Goal: Task Accomplishment & Management: Manage account settings

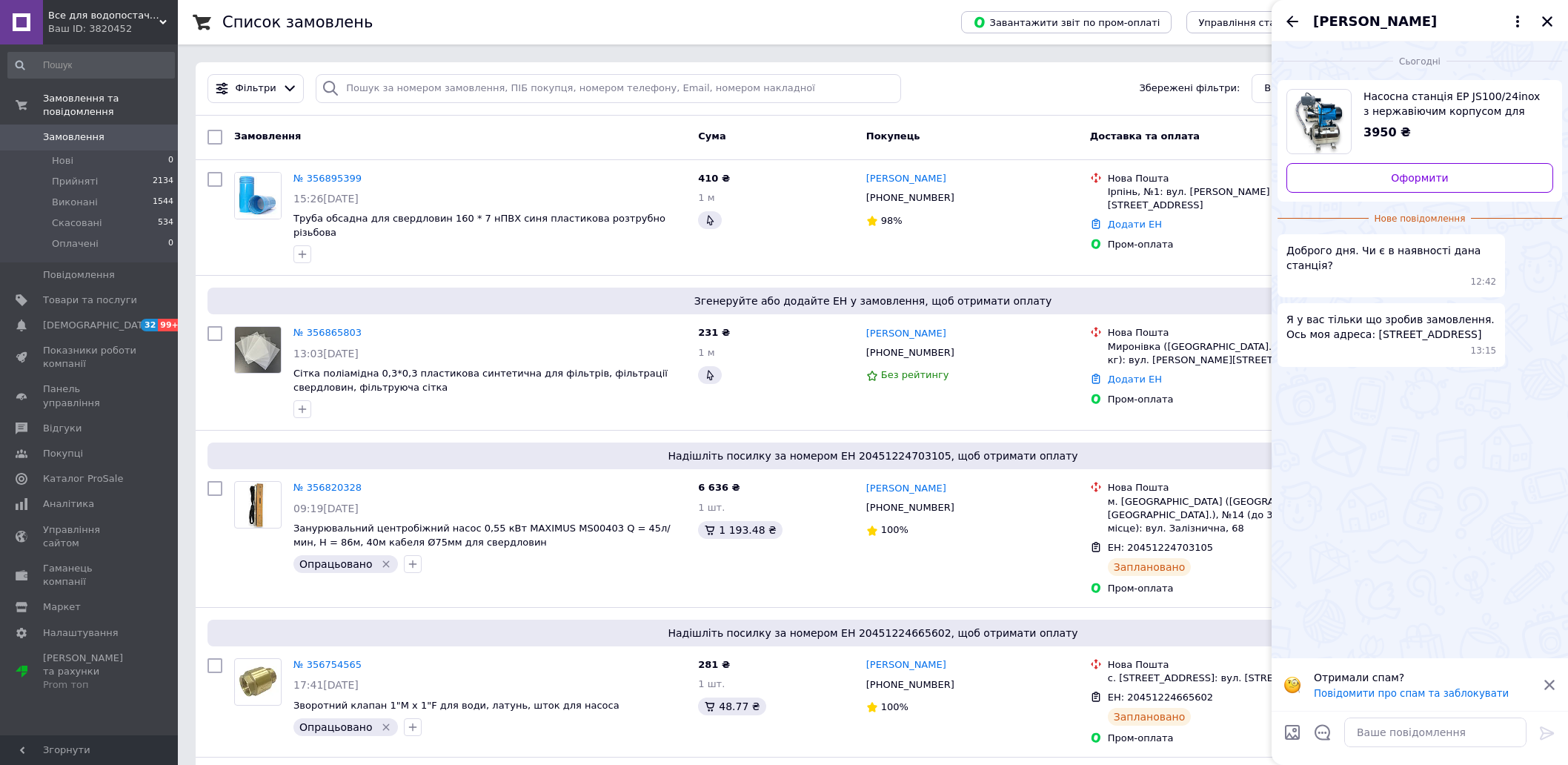
scroll to position [823, 0]
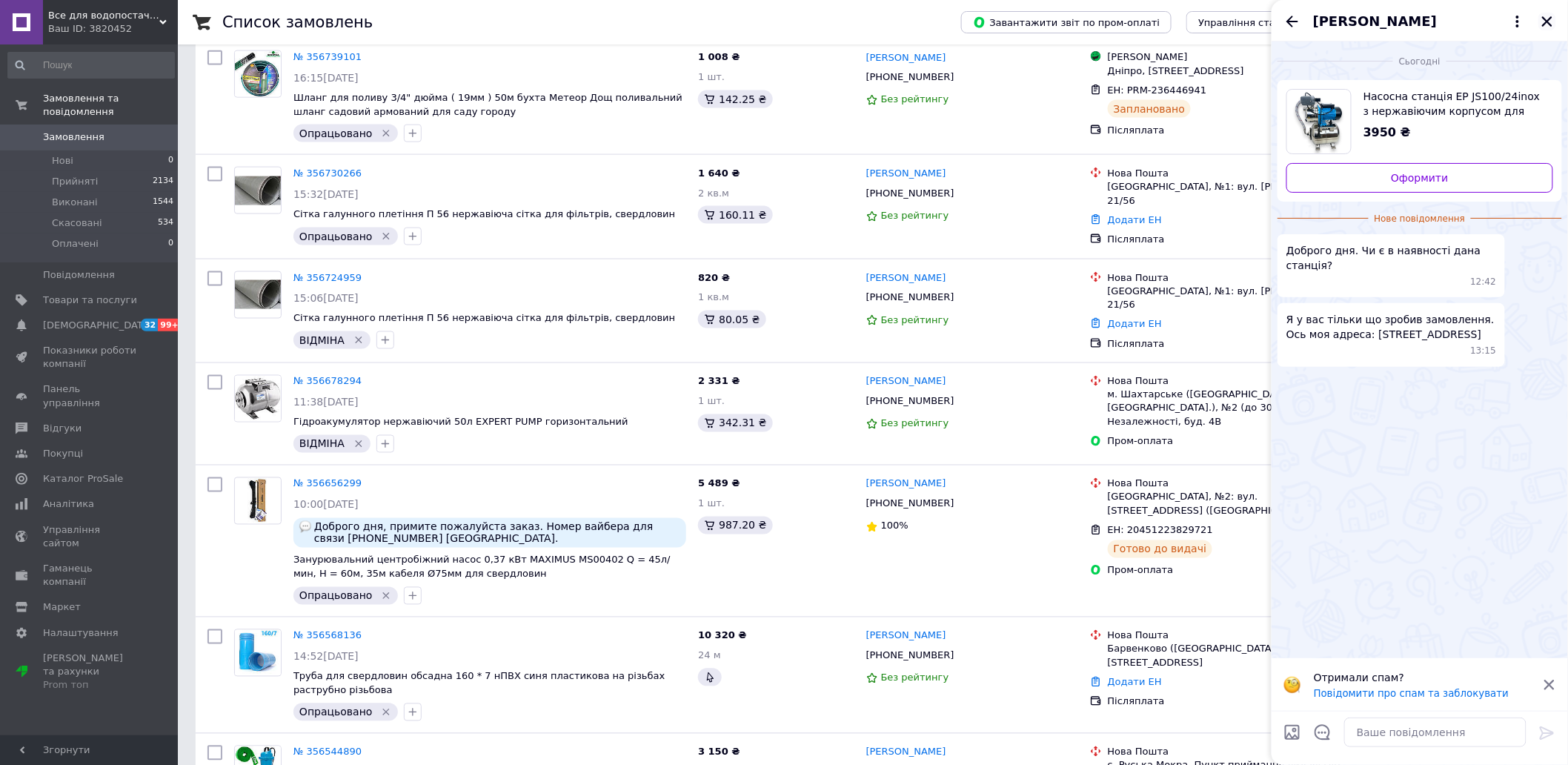
click at [1542, 18] on icon "Закрити" at bounding box center [1546, 21] width 13 height 13
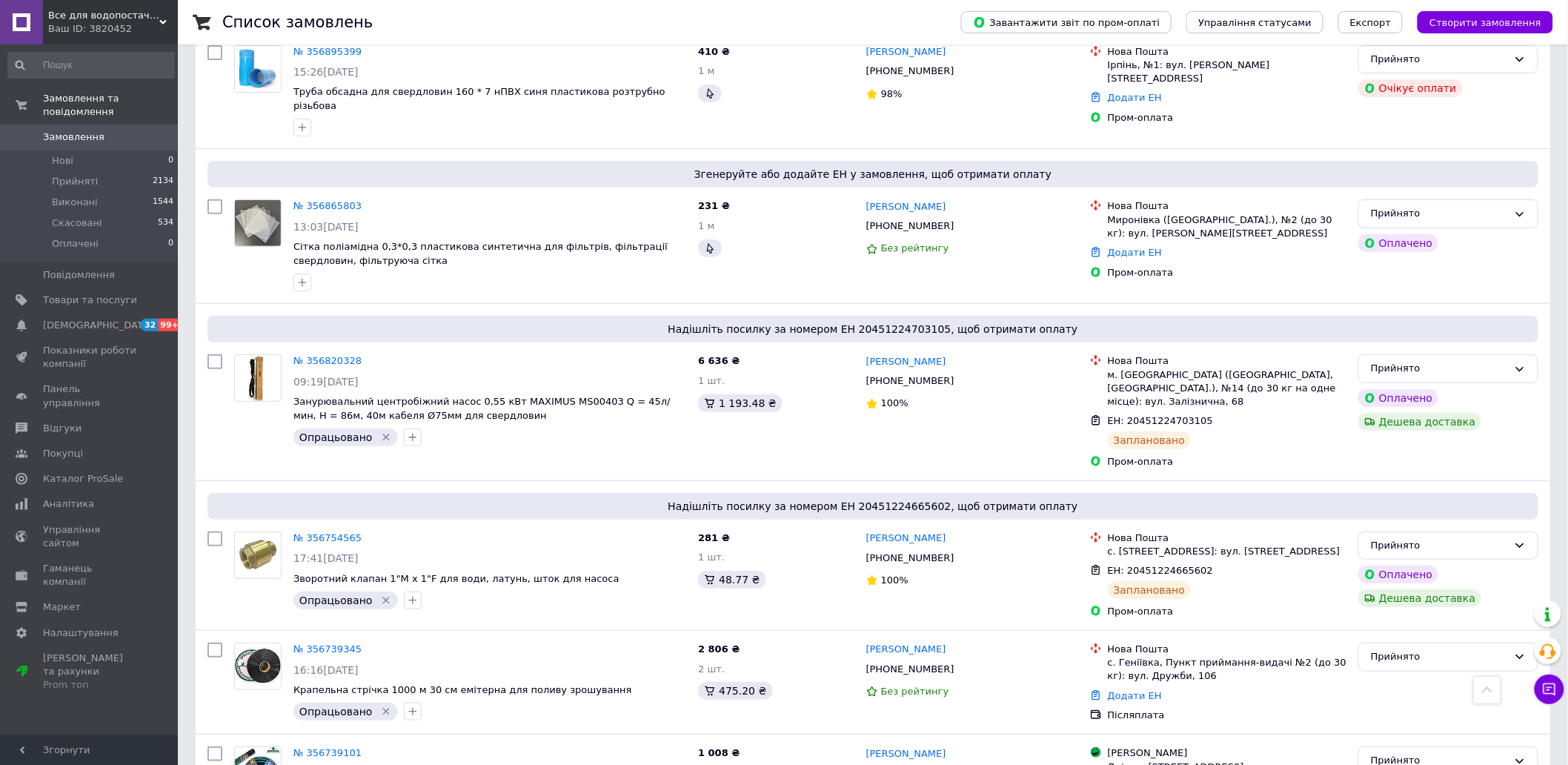
scroll to position [0, 0]
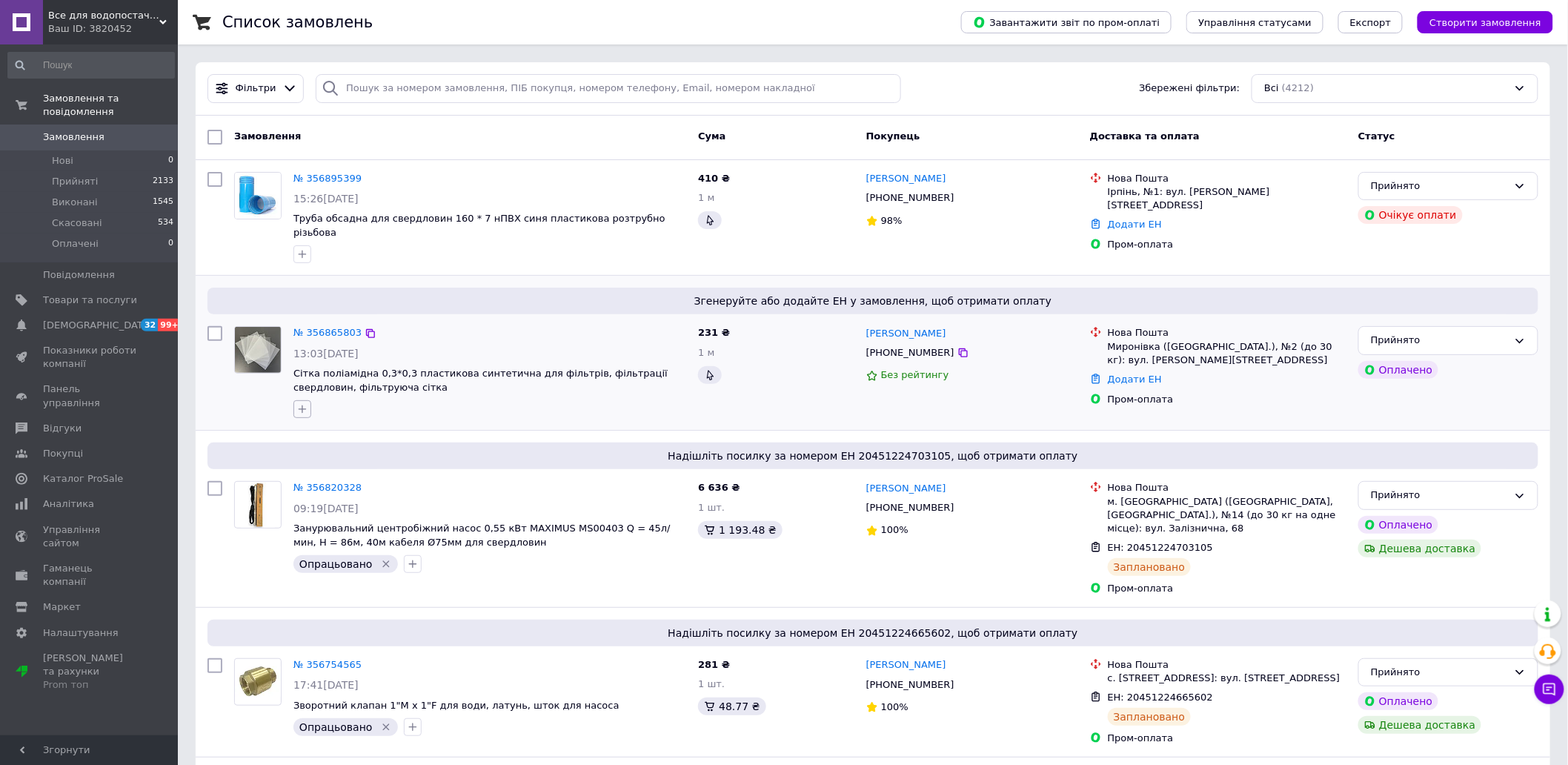
click at [294, 400] on button "button" at bounding box center [302, 409] width 18 height 18
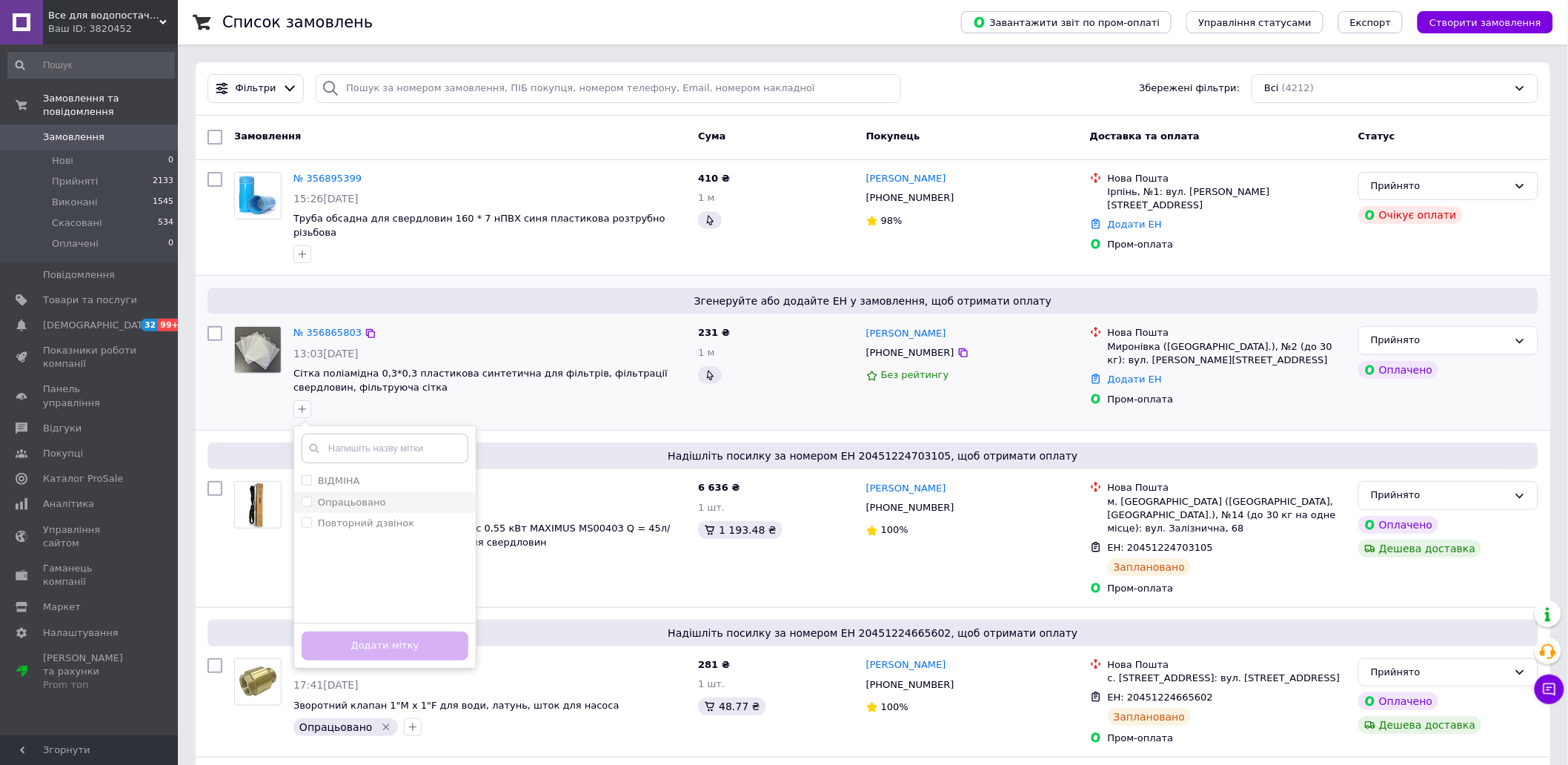
click at [368, 497] on label "Опрацьовано" at bounding box center [352, 502] width 68 height 11
checkbox input "true"
click at [411, 634] on button "Додати мітку" at bounding box center [385, 645] width 167 height 29
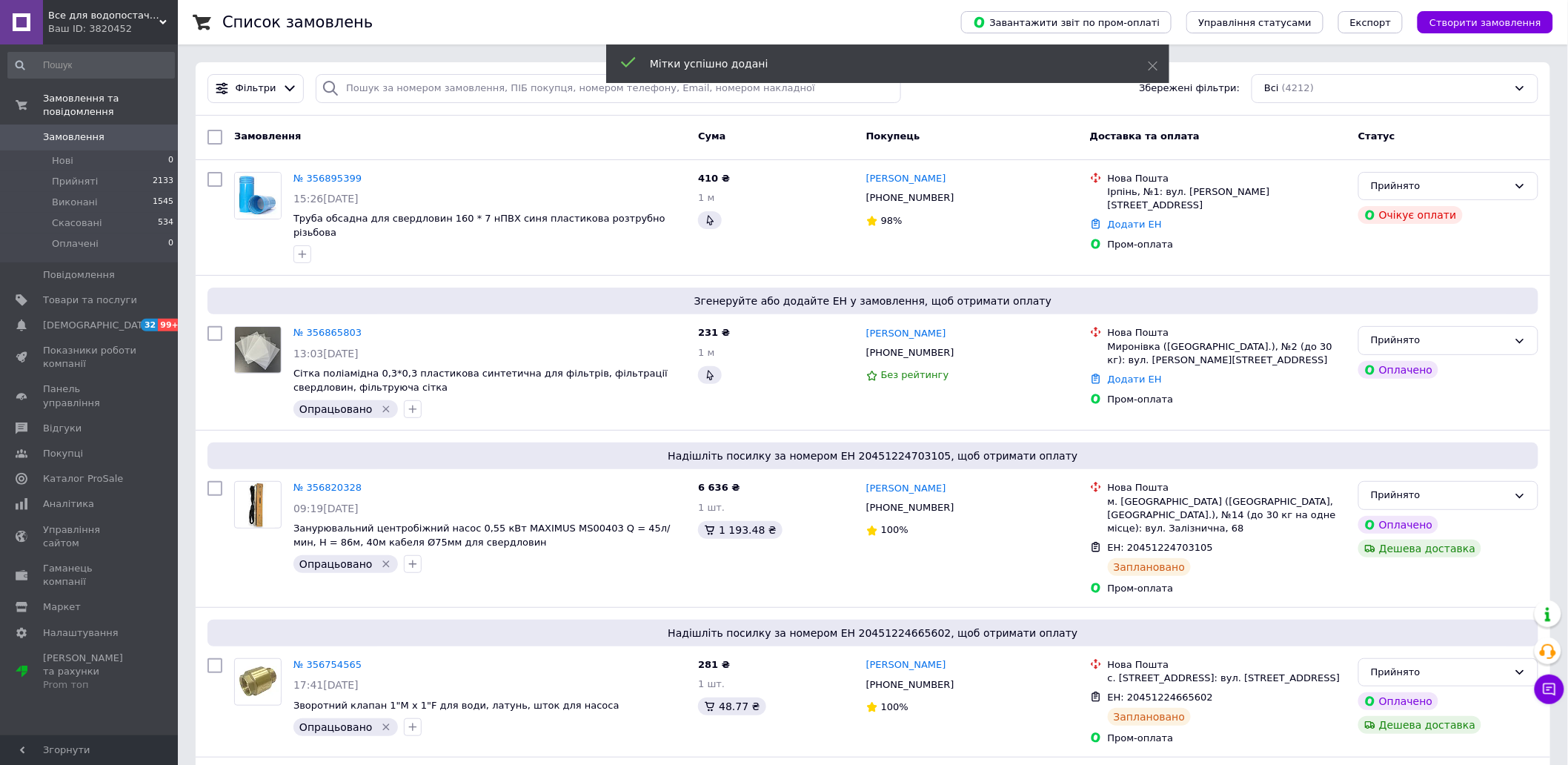
click at [309, 327] on link "№ 356865803" at bounding box center [328, 333] width 68 height 11
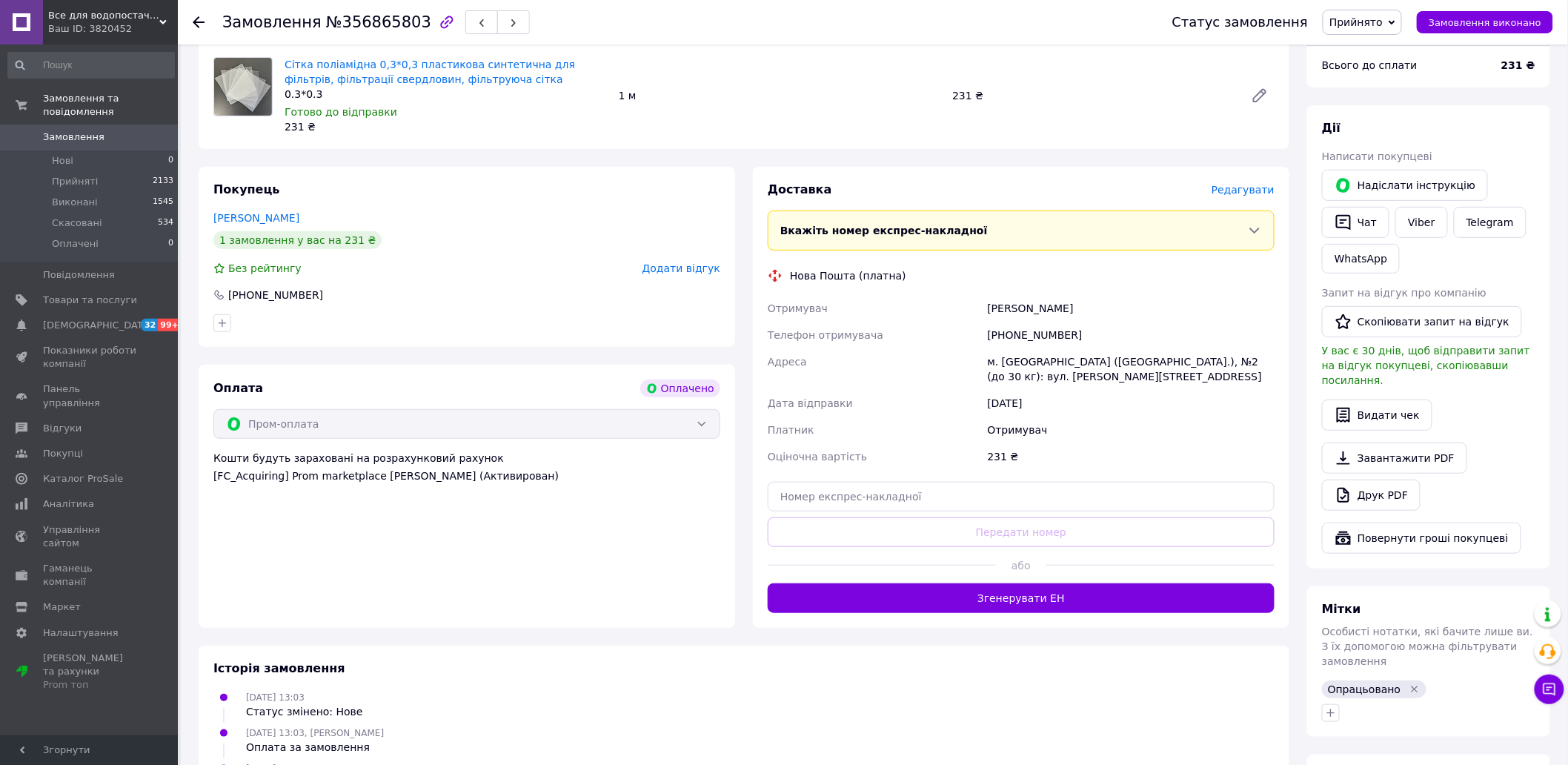
scroll to position [163, 0]
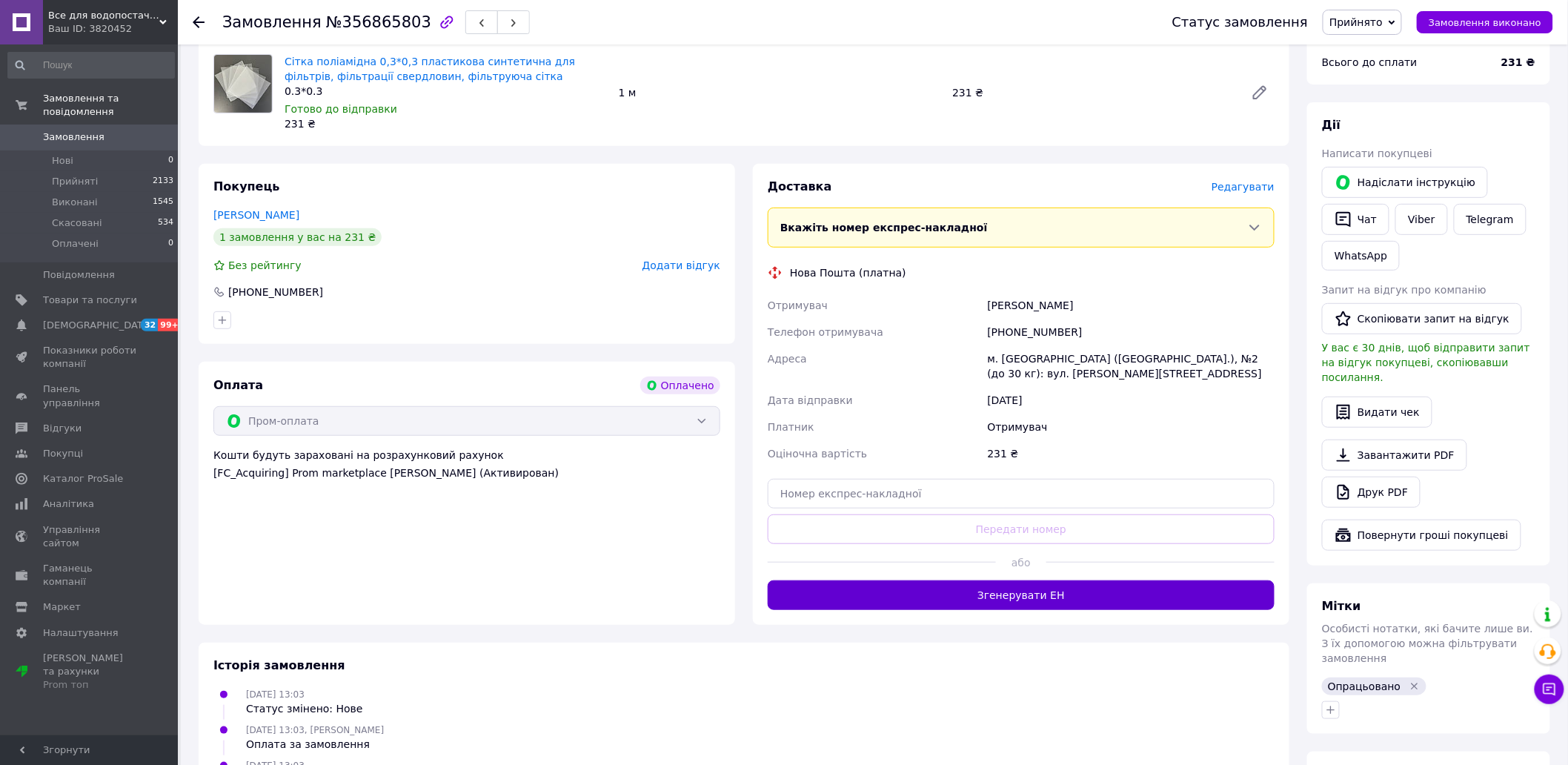
click at [1029, 588] on button "Згенерувати ЕН" at bounding box center [1021, 596] width 507 height 30
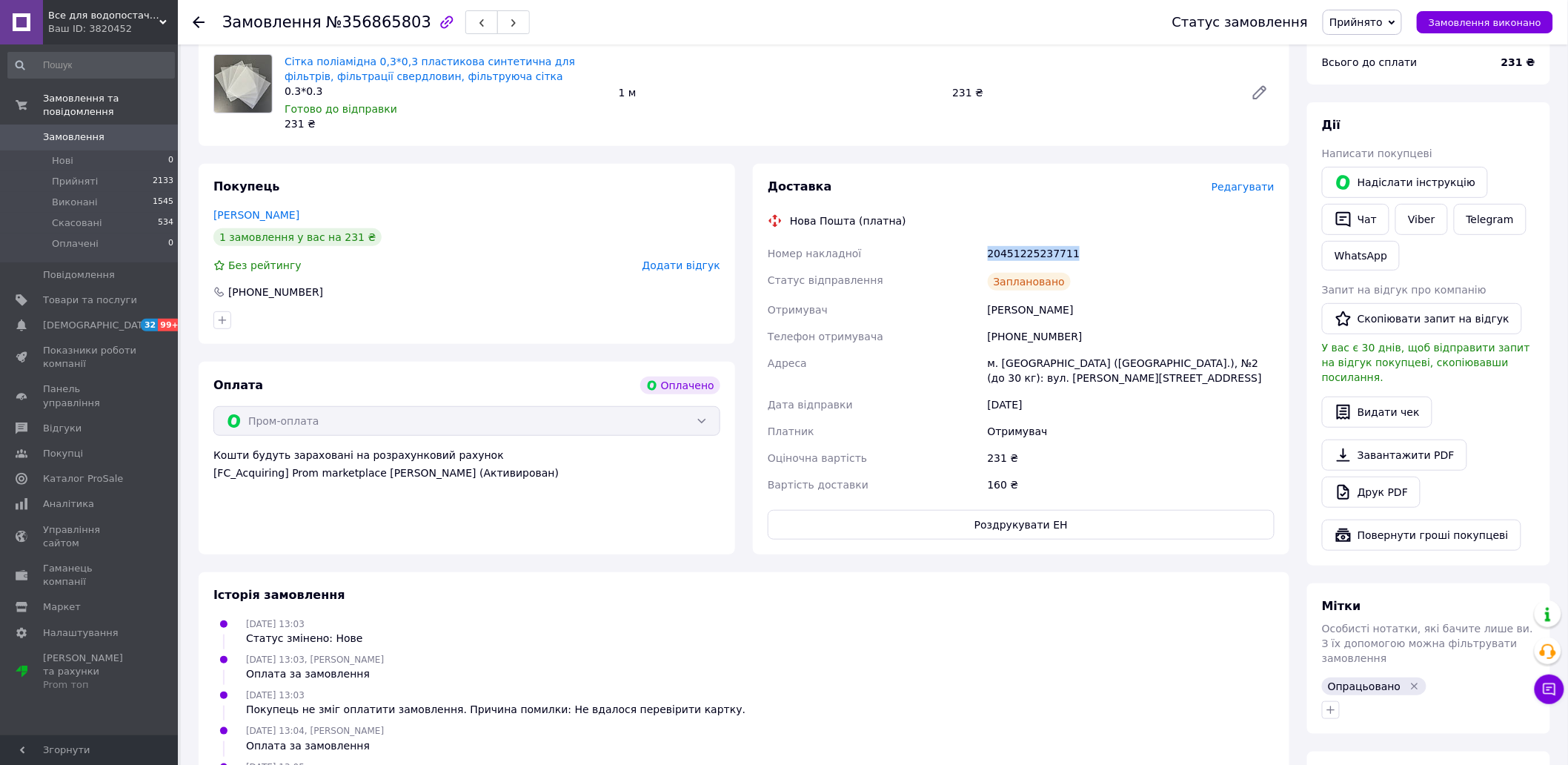
drag, startPoint x: 1072, startPoint y: 254, endPoint x: 978, endPoint y: 256, distance: 94.0
click at [978, 256] on div "Номер накладної 20451225237711 Статус відправлення Заплановано Отримувач Черниш…" at bounding box center [1021, 369] width 513 height 258
copy div "Номер накладної 20451225237711"
drag, startPoint x: 1102, startPoint y: 316, endPoint x: 988, endPoint y: 314, distance: 114.0
click at [988, 314] on div "Чернишов Володимир" at bounding box center [1131, 309] width 293 height 26
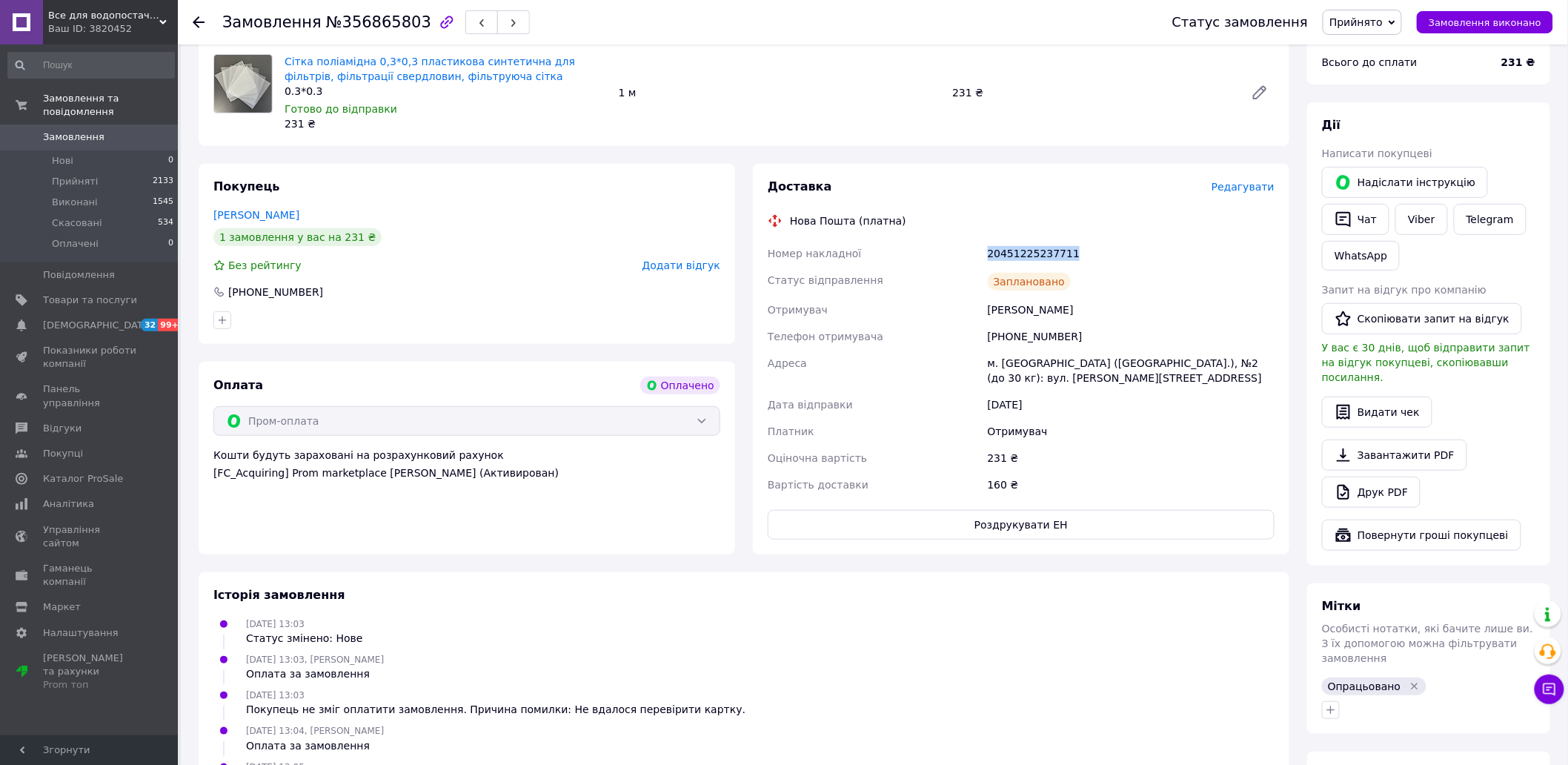
copy div "Чернишов Володимир"
drag, startPoint x: 1071, startPoint y: 337, endPoint x: 1005, endPoint y: 339, distance: 66.0
click at [1005, 339] on div "[PHONE_NUMBER]" at bounding box center [1131, 337] width 293 height 26
copy div "0672391603"
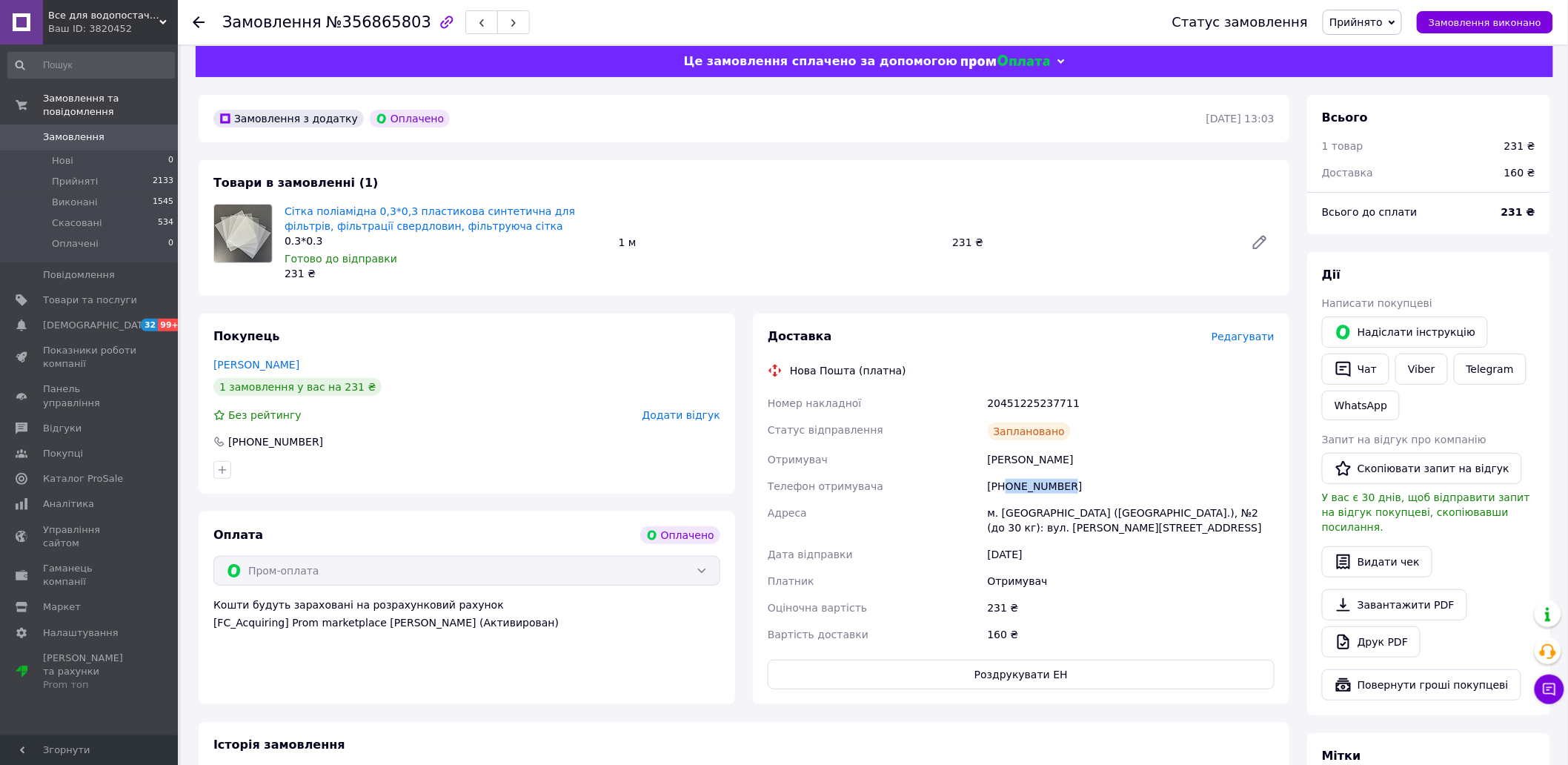
scroll to position [0, 0]
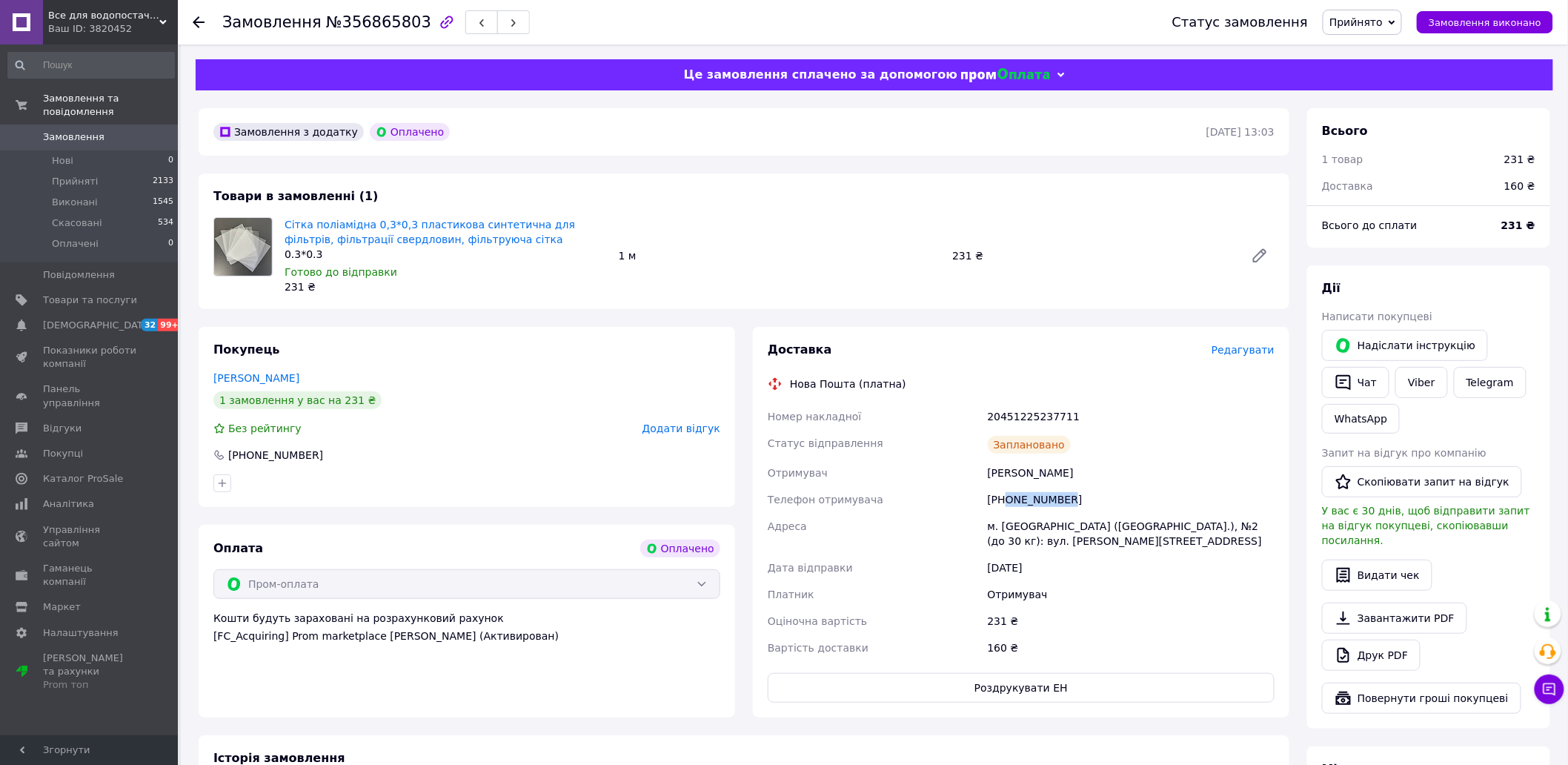
click at [76, 131] on span "Замовлення" at bounding box center [73, 137] width 61 height 13
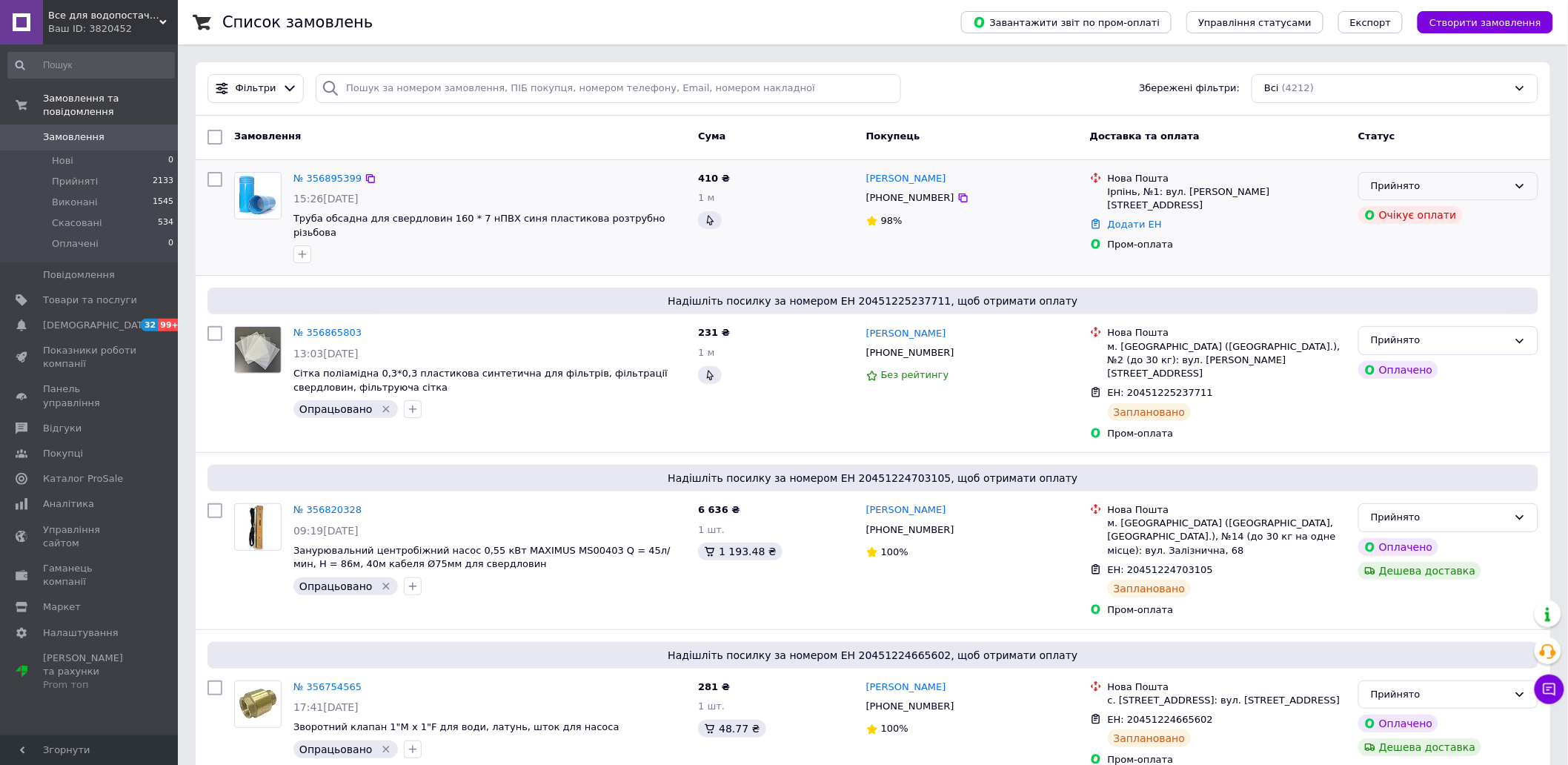
click at [1423, 183] on div "Прийнято" at bounding box center [1439, 187] width 137 height 16
click at [1433, 243] on li "Скасовано" at bounding box center [1448, 244] width 179 height 27
click at [1433, 243] on div "Прийнято Виконано Скасовано Оплачено Очікує оплати" at bounding box center [1448, 218] width 192 height 103
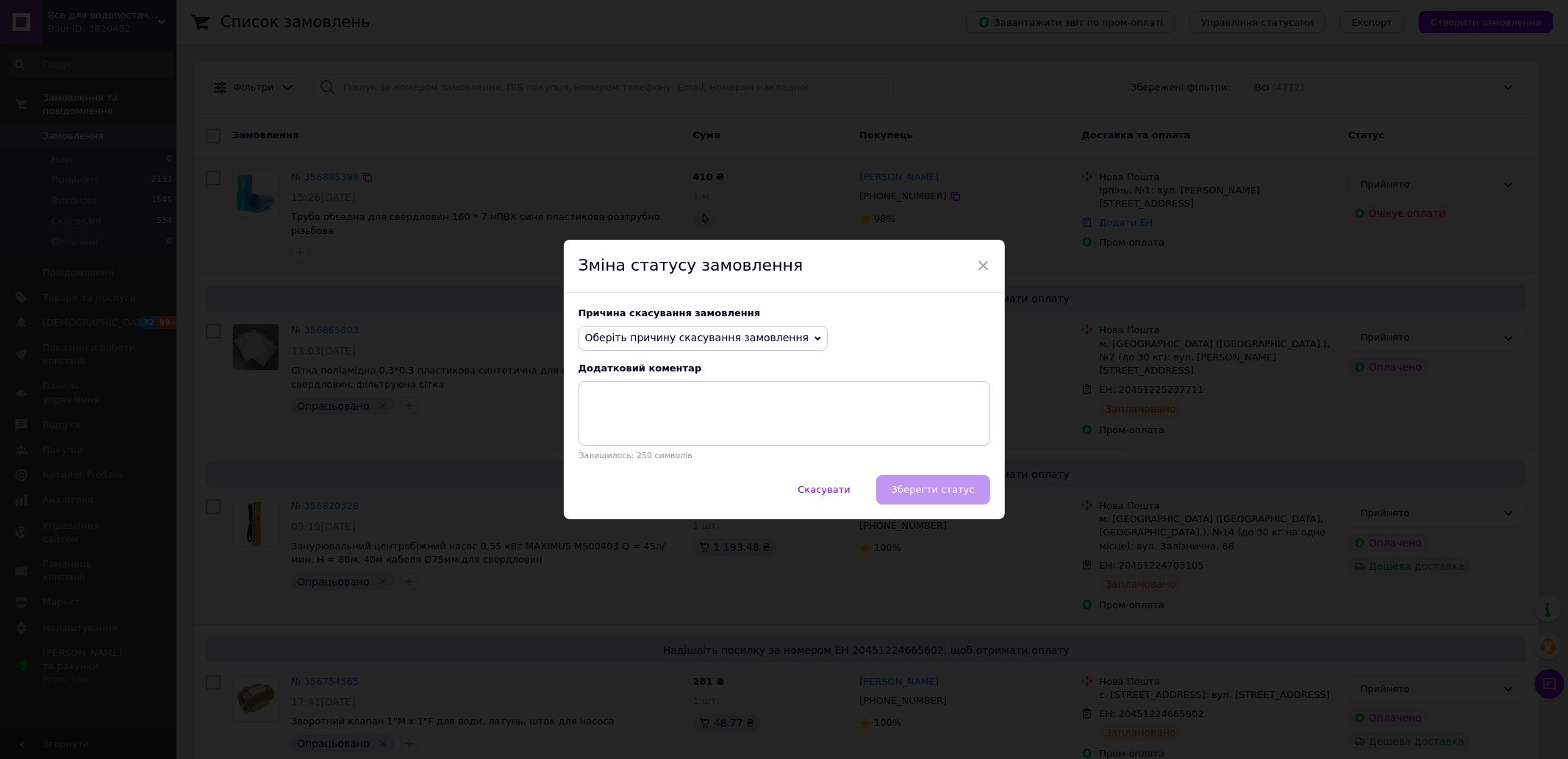
click at [723, 341] on span "Оберіть причину скасування замовлення" at bounding box center [697, 337] width 224 height 12
click at [692, 408] on li "Оплата не надійшла" at bounding box center [703, 408] width 248 height 21
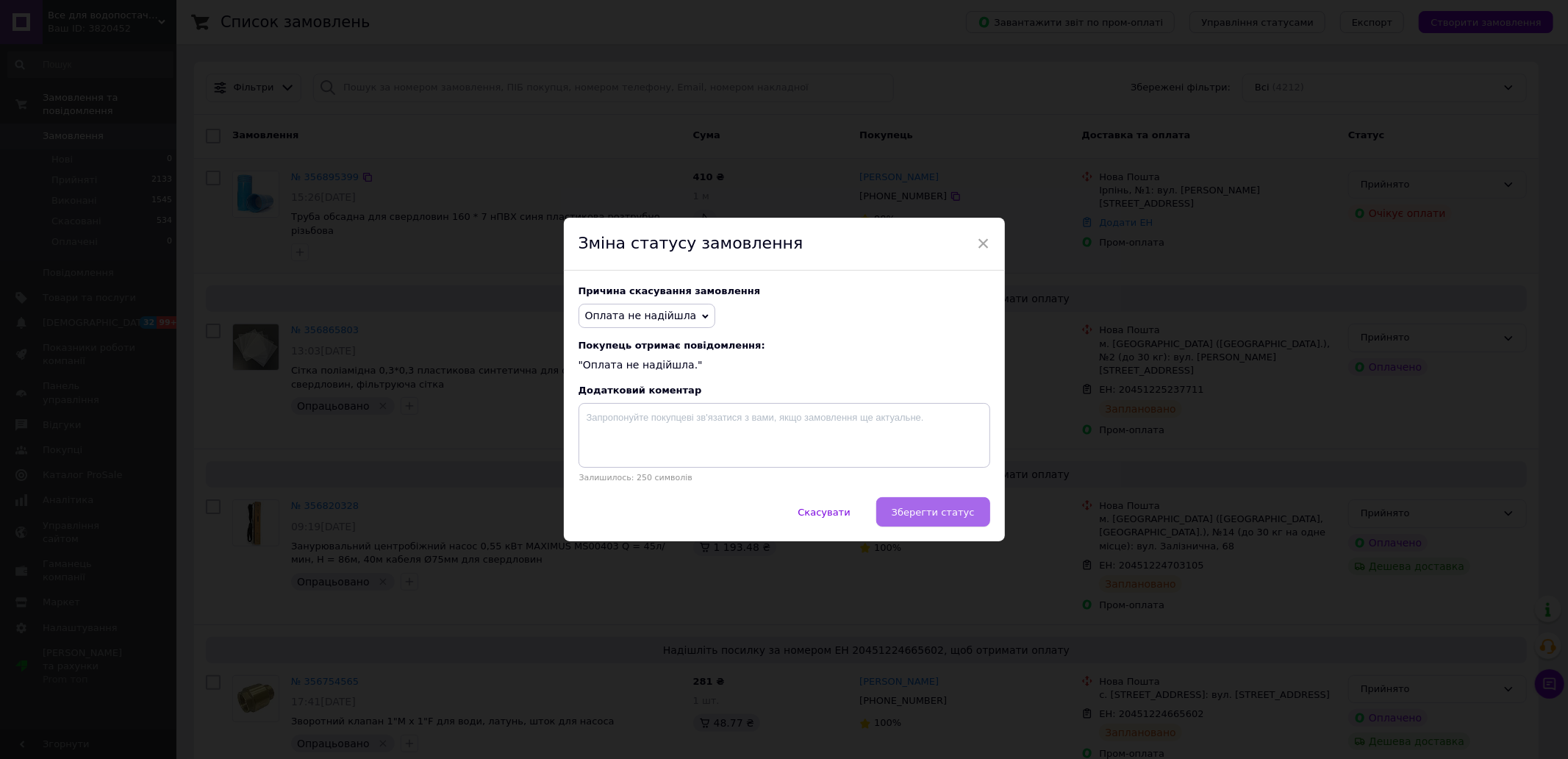
click at [942, 511] on span "Зберегти статус" at bounding box center [934, 512] width 83 height 11
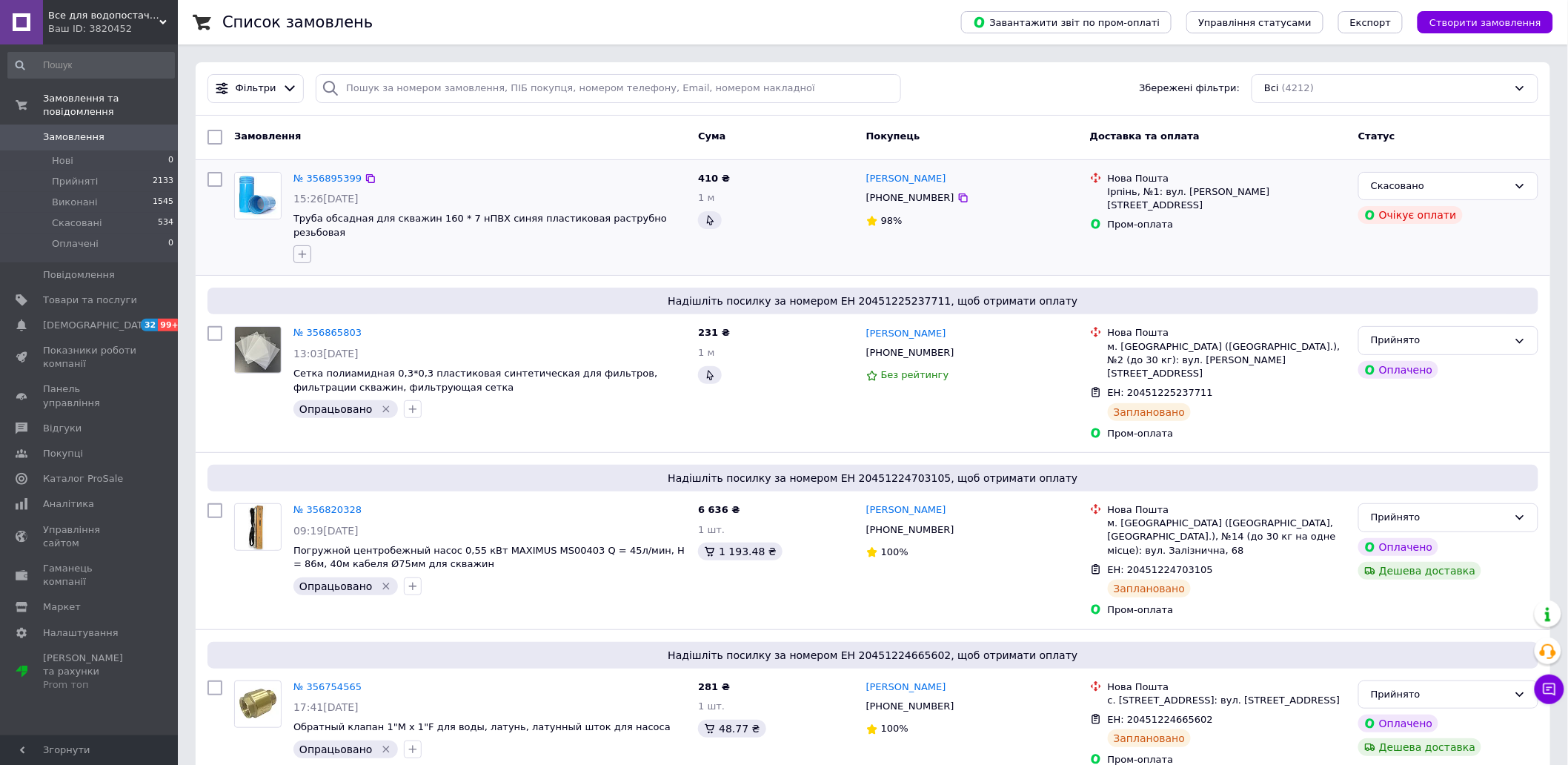
click at [306, 248] on icon "button" at bounding box center [301, 253] width 12 height 12
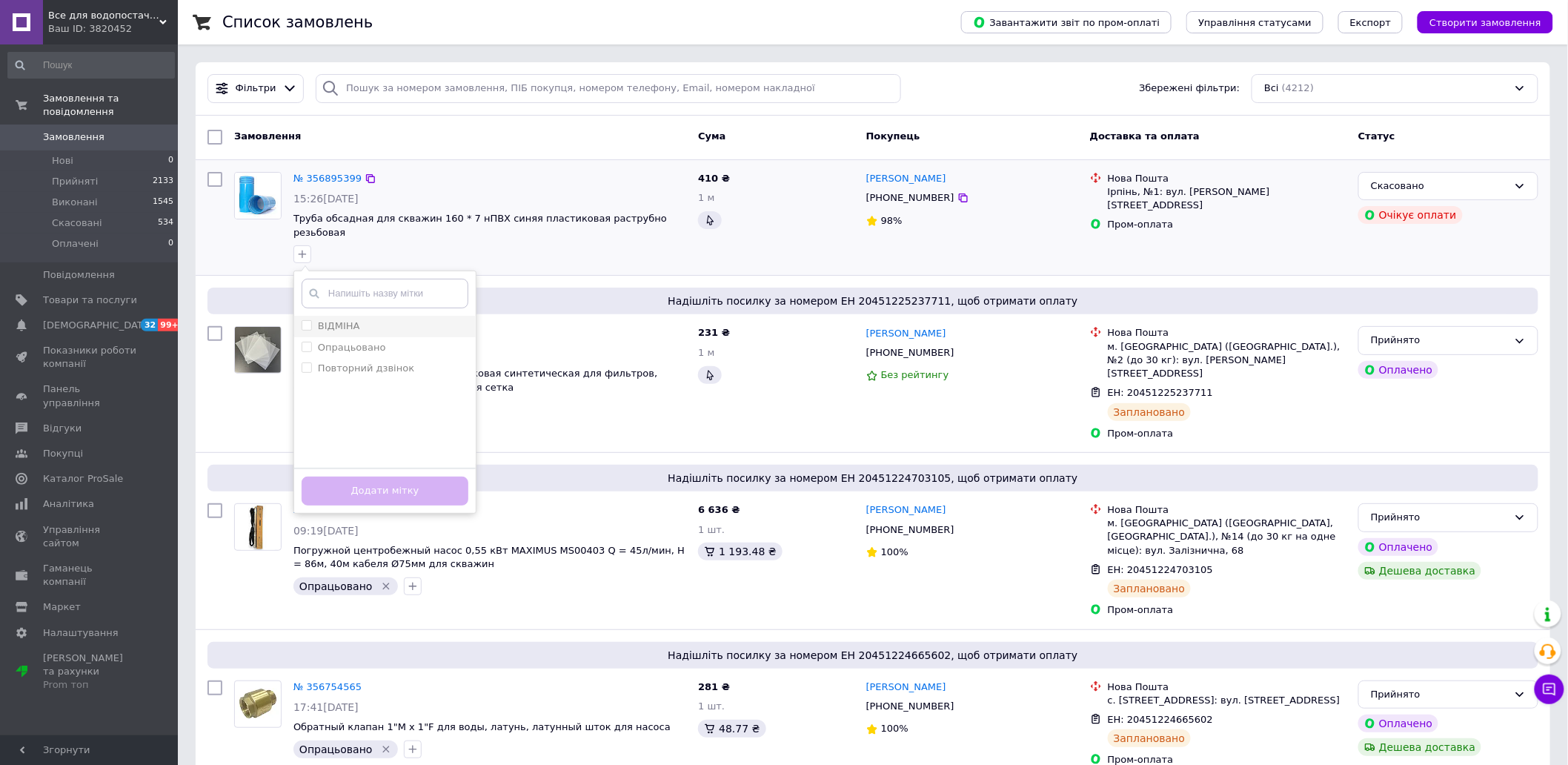
click at [357, 320] on label "ВІДМІНА" at bounding box center [339, 326] width 42 height 11
checkbox input "true"
click at [404, 477] on button "Додати мітку" at bounding box center [385, 491] width 167 height 29
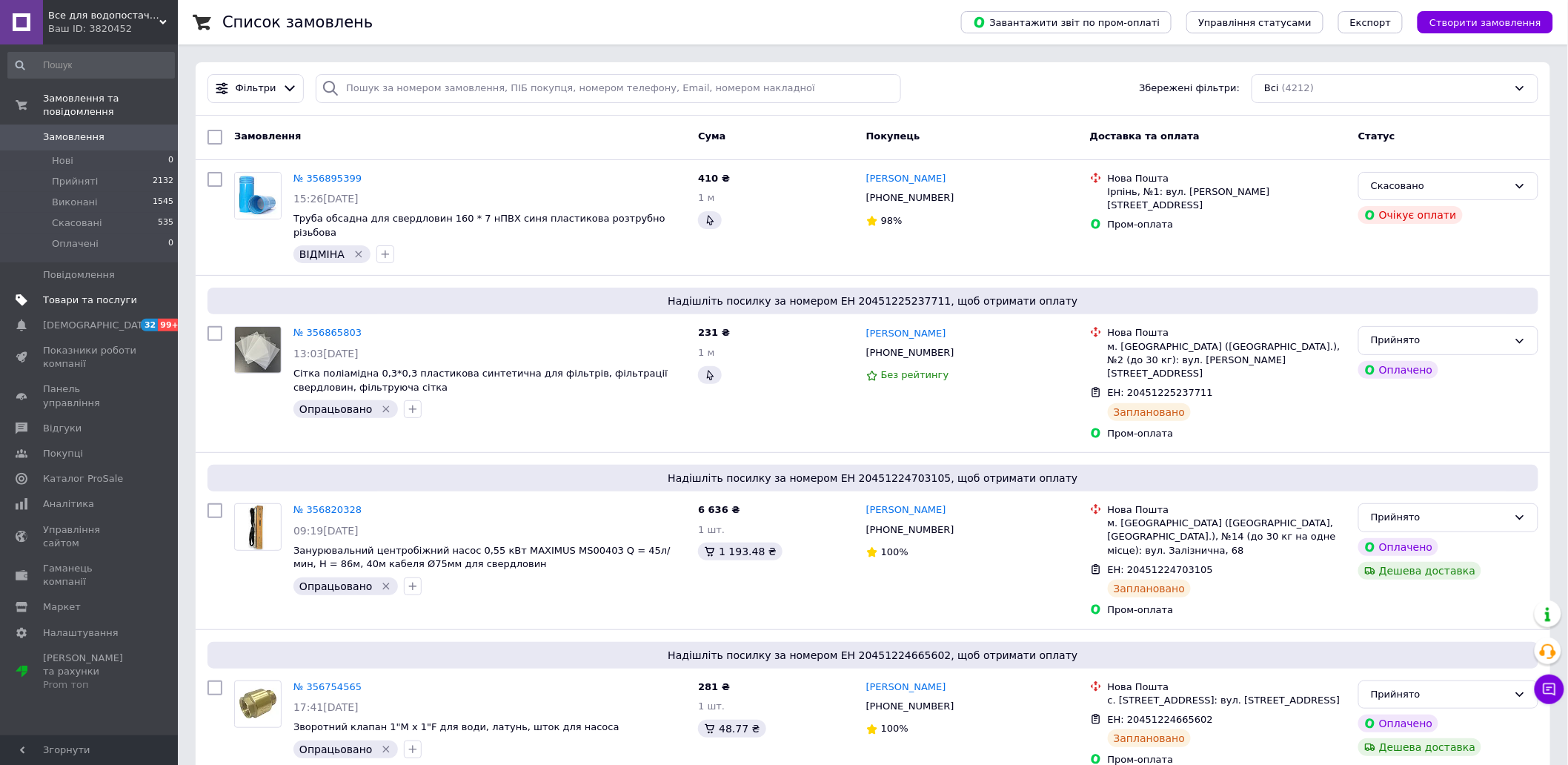
click at [98, 294] on span "Товари та послуги" at bounding box center [89, 300] width 94 height 13
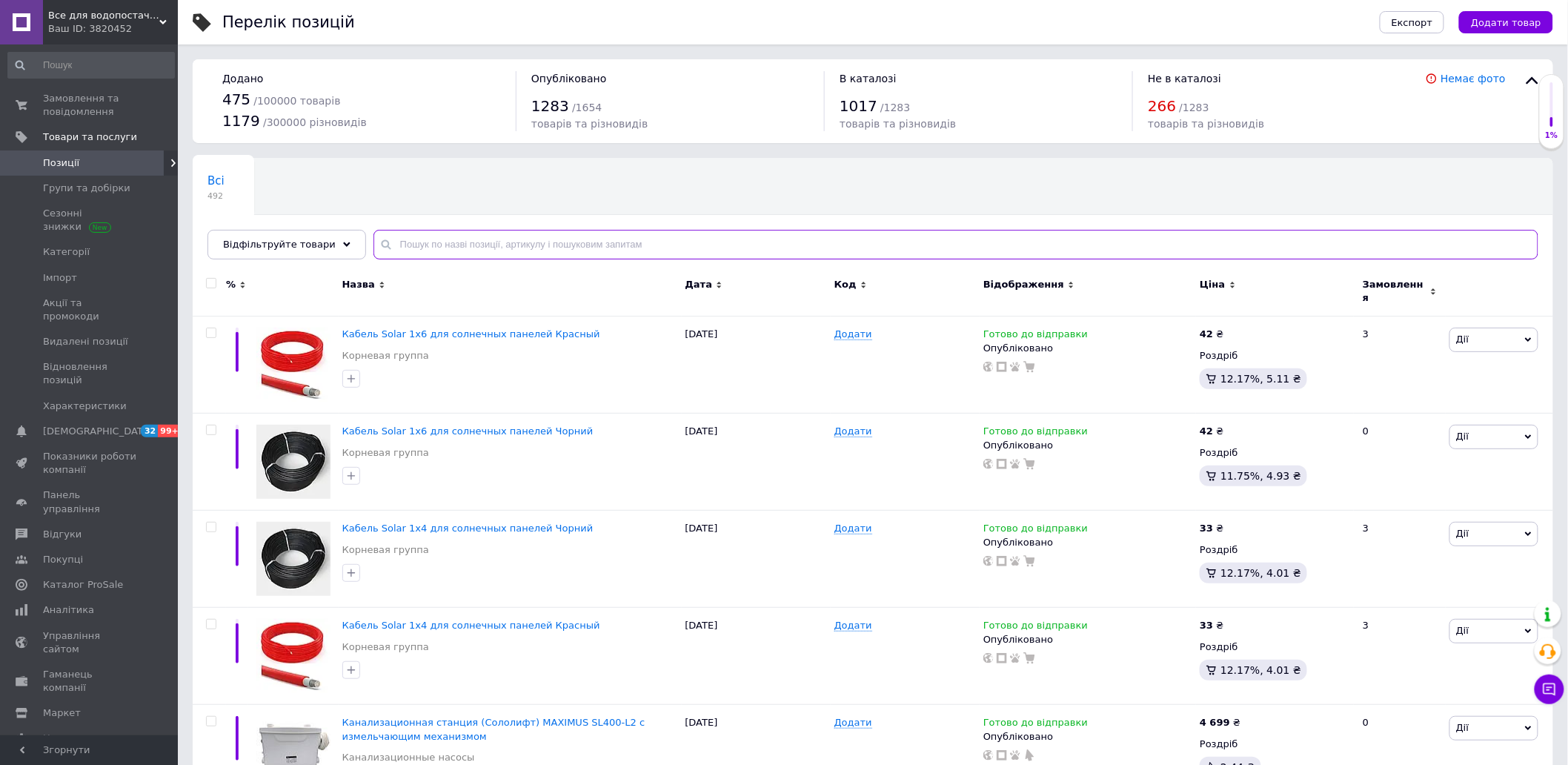
click at [467, 250] on input "text" at bounding box center [956, 245] width 1165 height 30
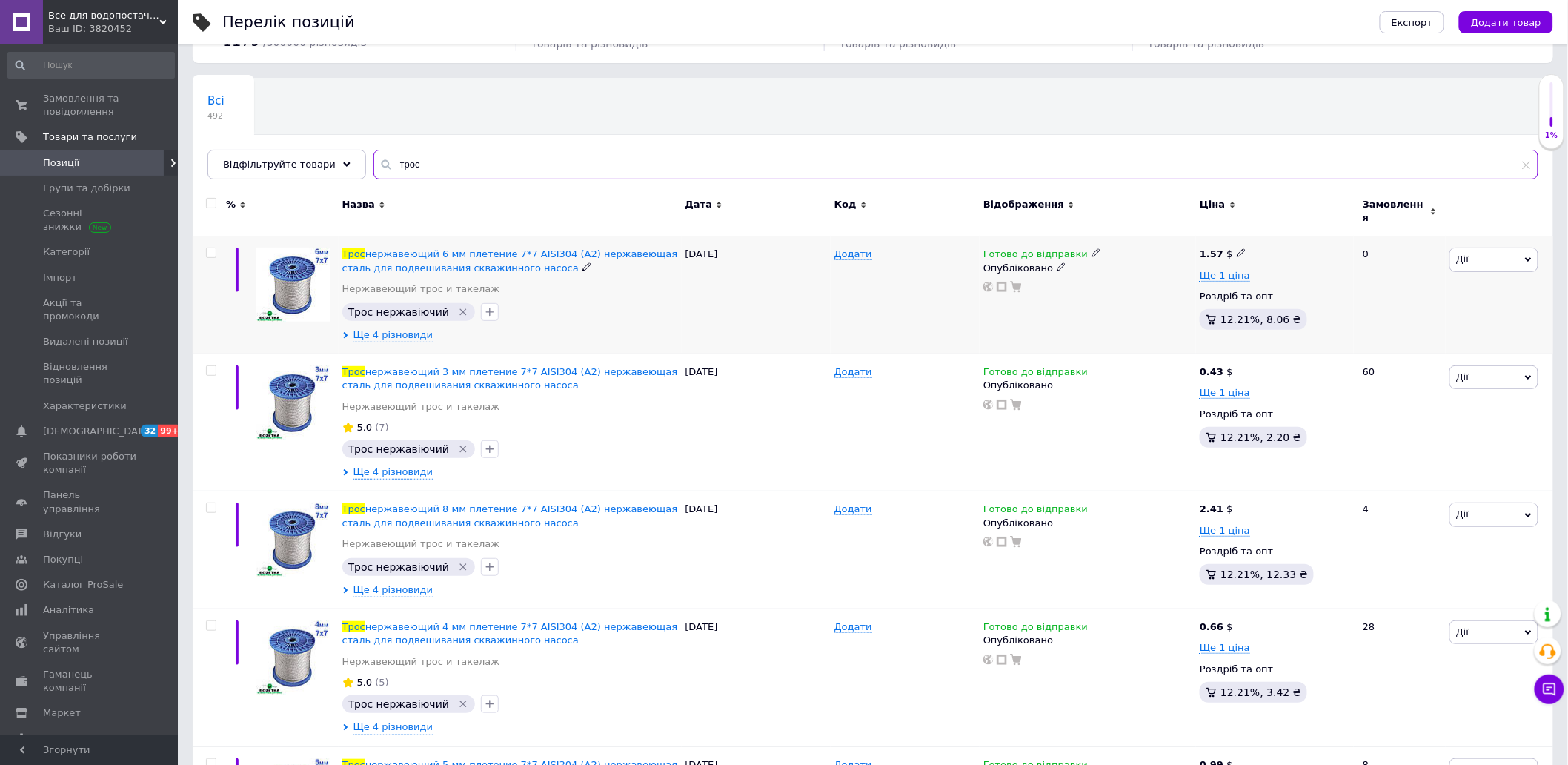
scroll to position [82, 0]
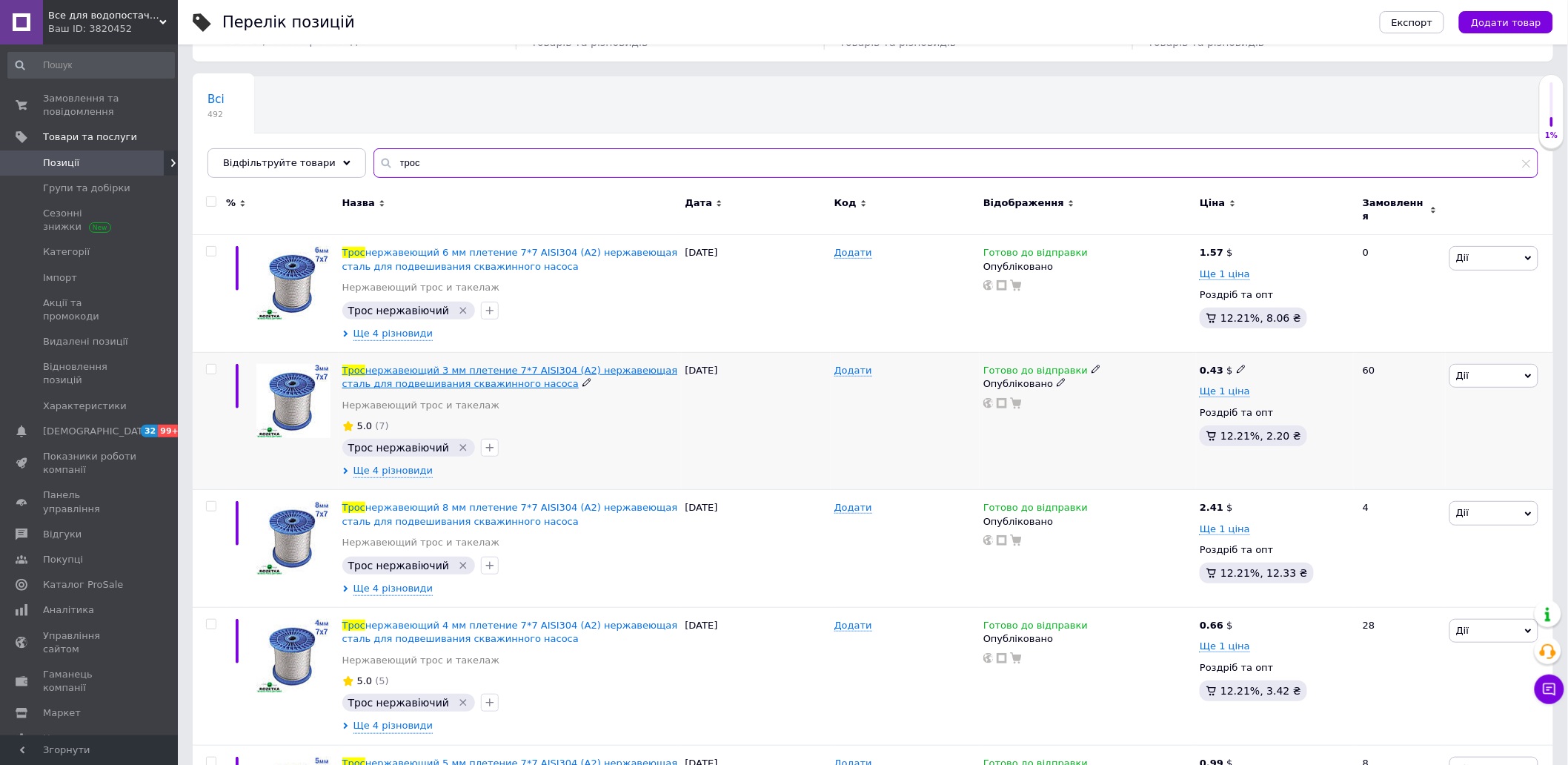
type input "трос"
click at [477, 365] on span "нержавеющий 3 мм плетение 7*7 AISI304 (A2) нержавеющая сталь для подвешивания с…" at bounding box center [510, 376] width 336 height 24
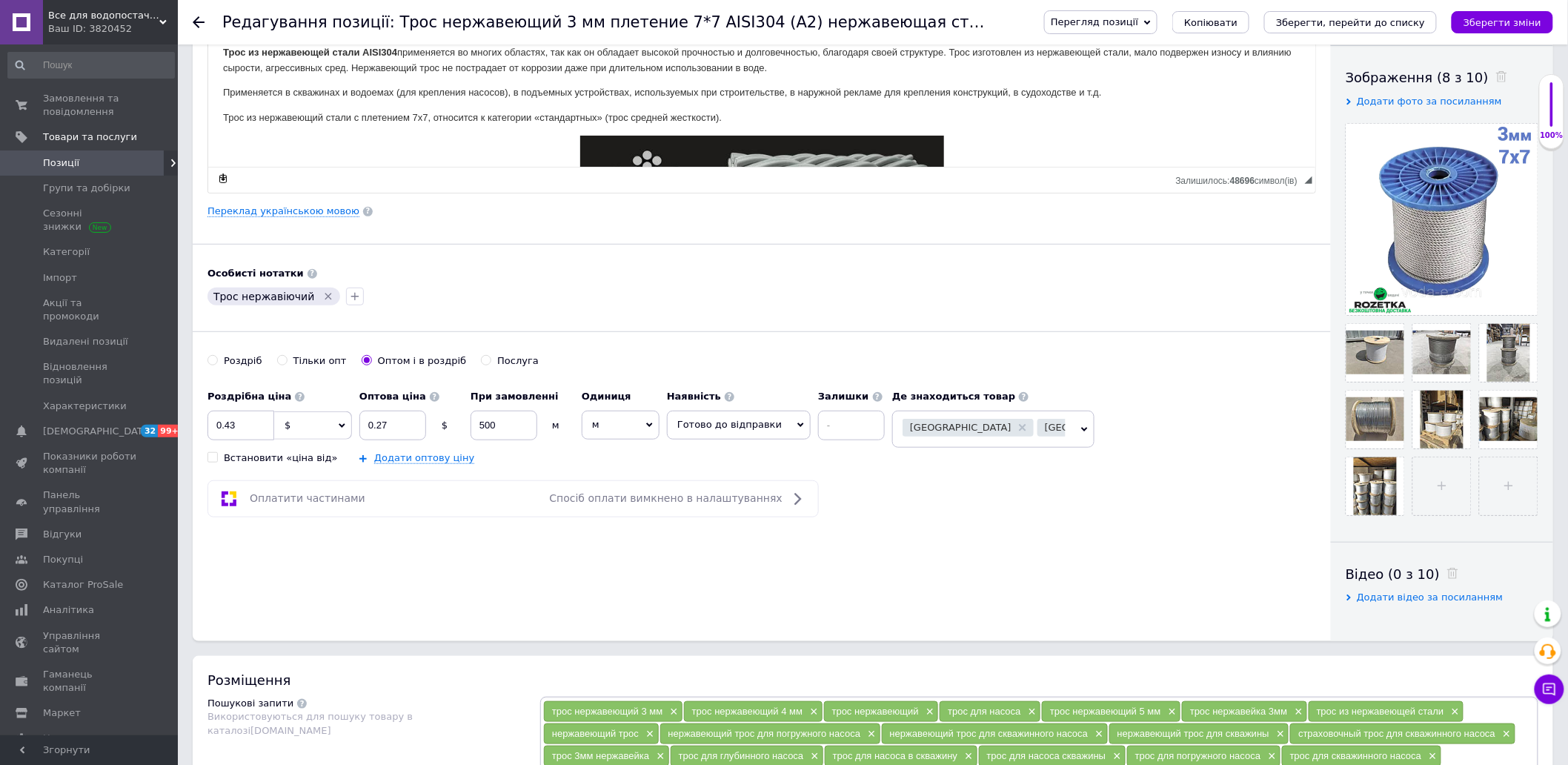
scroll to position [247, 0]
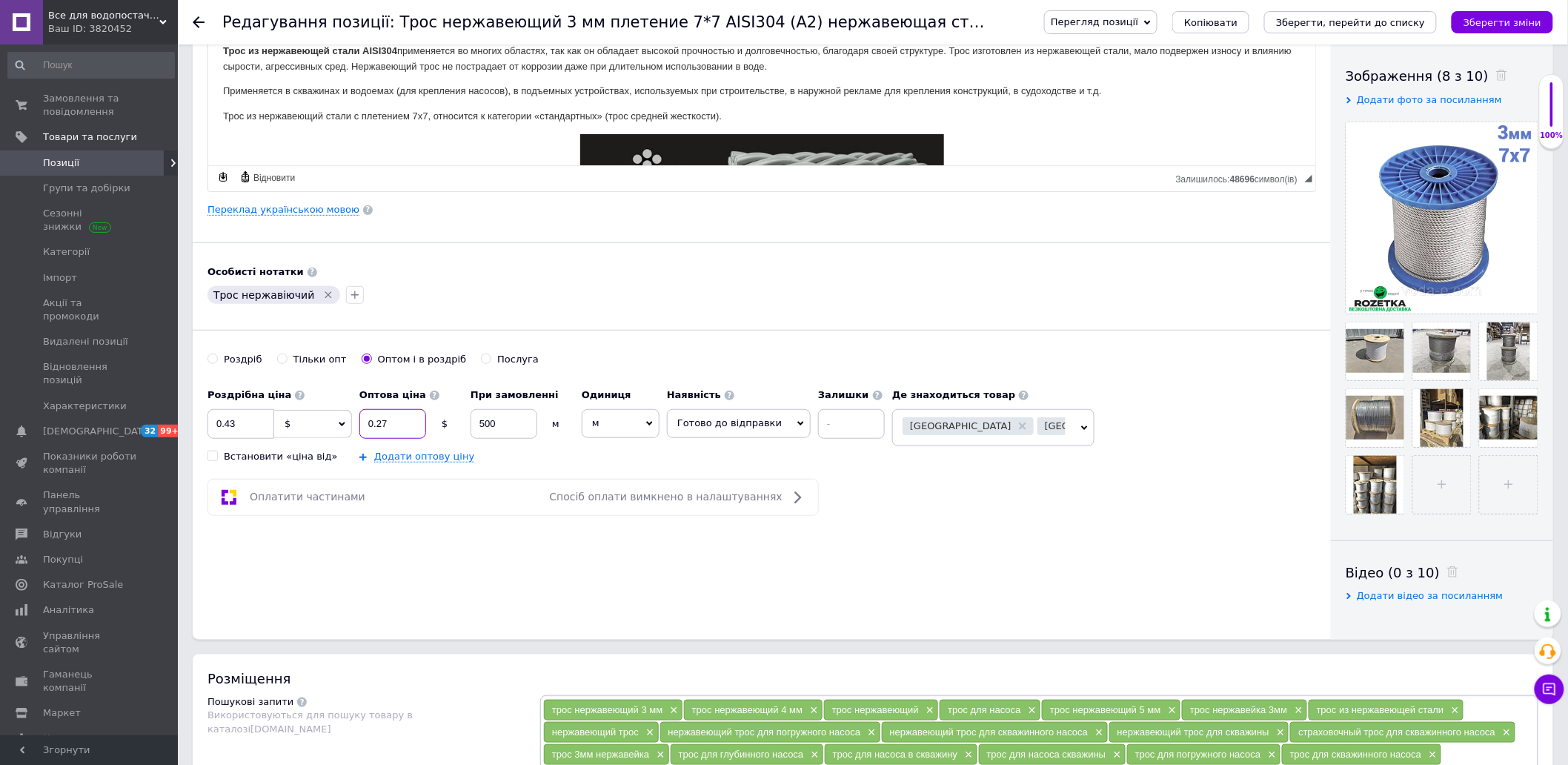
click at [383, 427] on input "0.27" at bounding box center [392, 424] width 67 height 30
type input "0.3"
click at [1508, 23] on icon "Зберегти зміни" at bounding box center [1502, 23] width 78 height 11
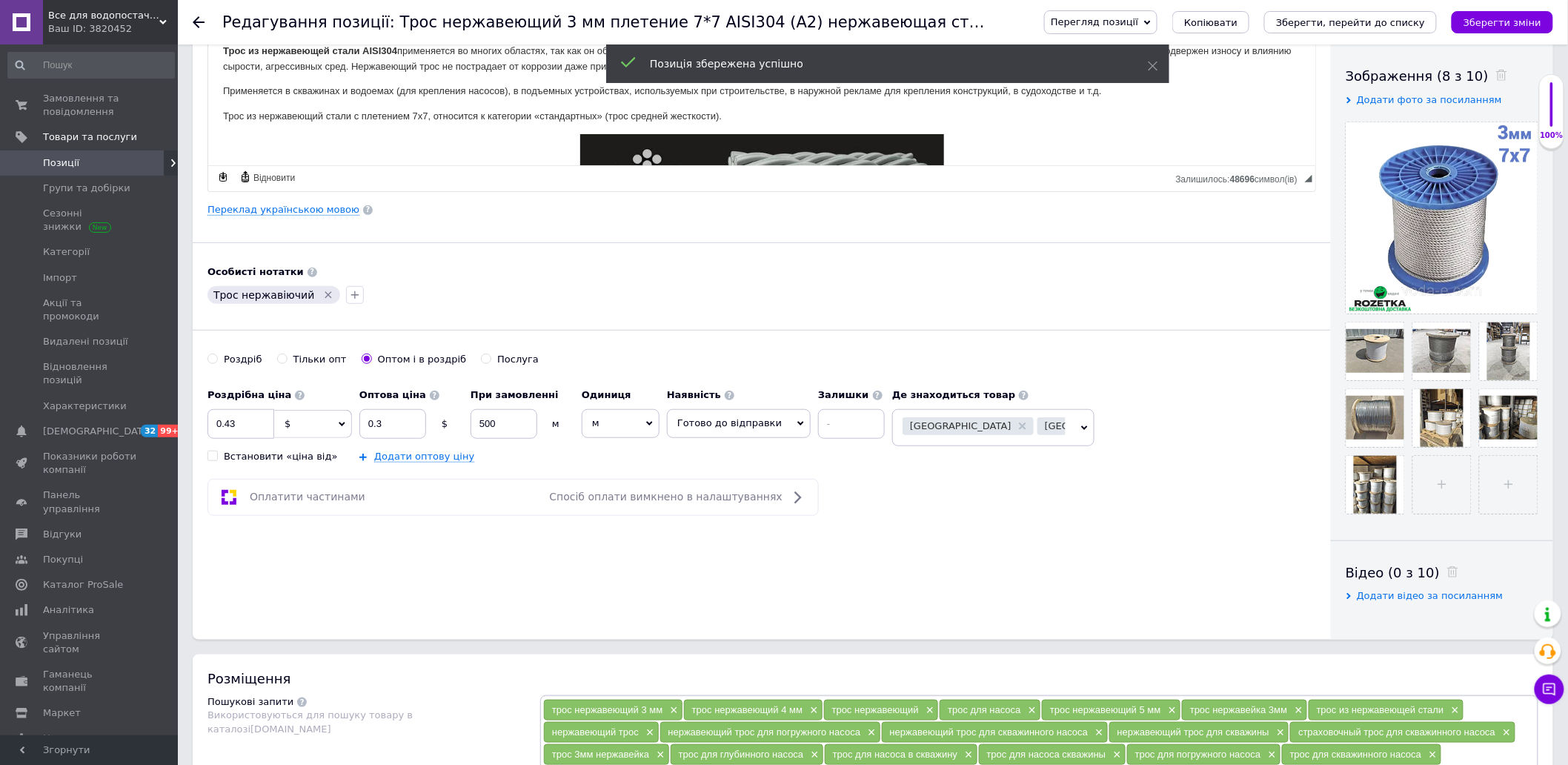
click at [84, 164] on span "Позиції" at bounding box center [89, 162] width 94 height 13
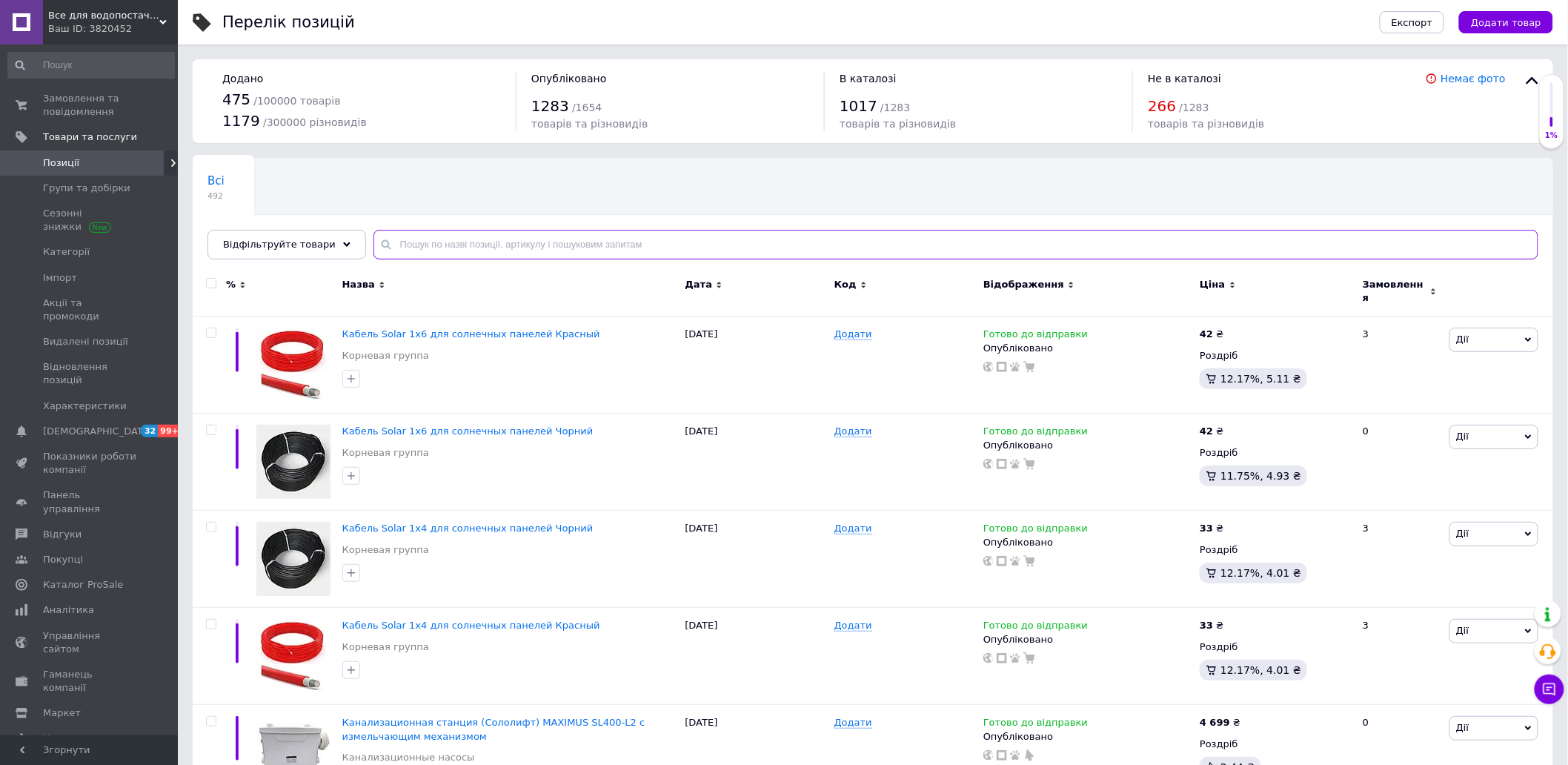
click at [446, 246] on input "text" at bounding box center [956, 245] width 1165 height 30
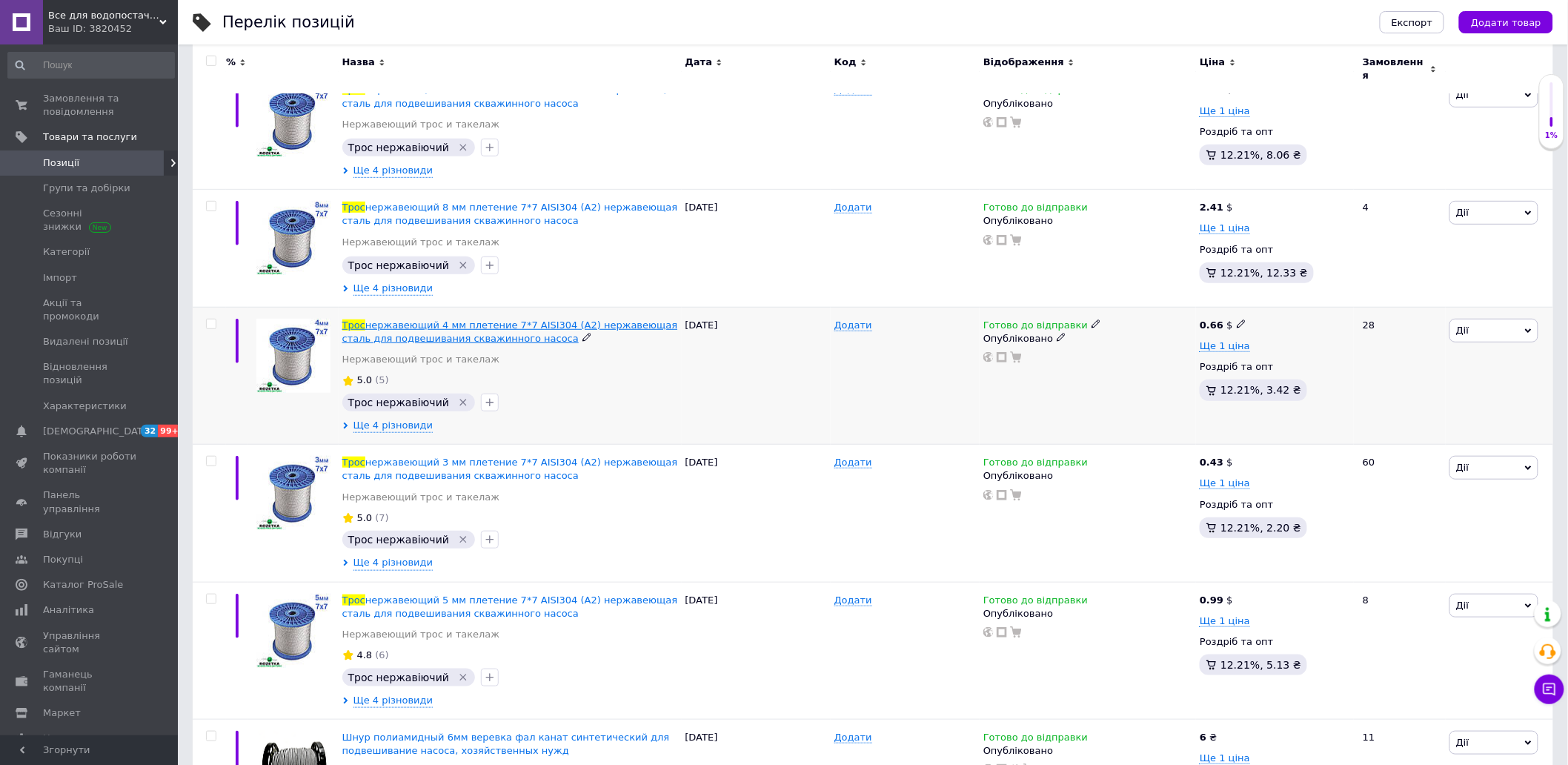
scroll to position [246, 0]
type input "трос"
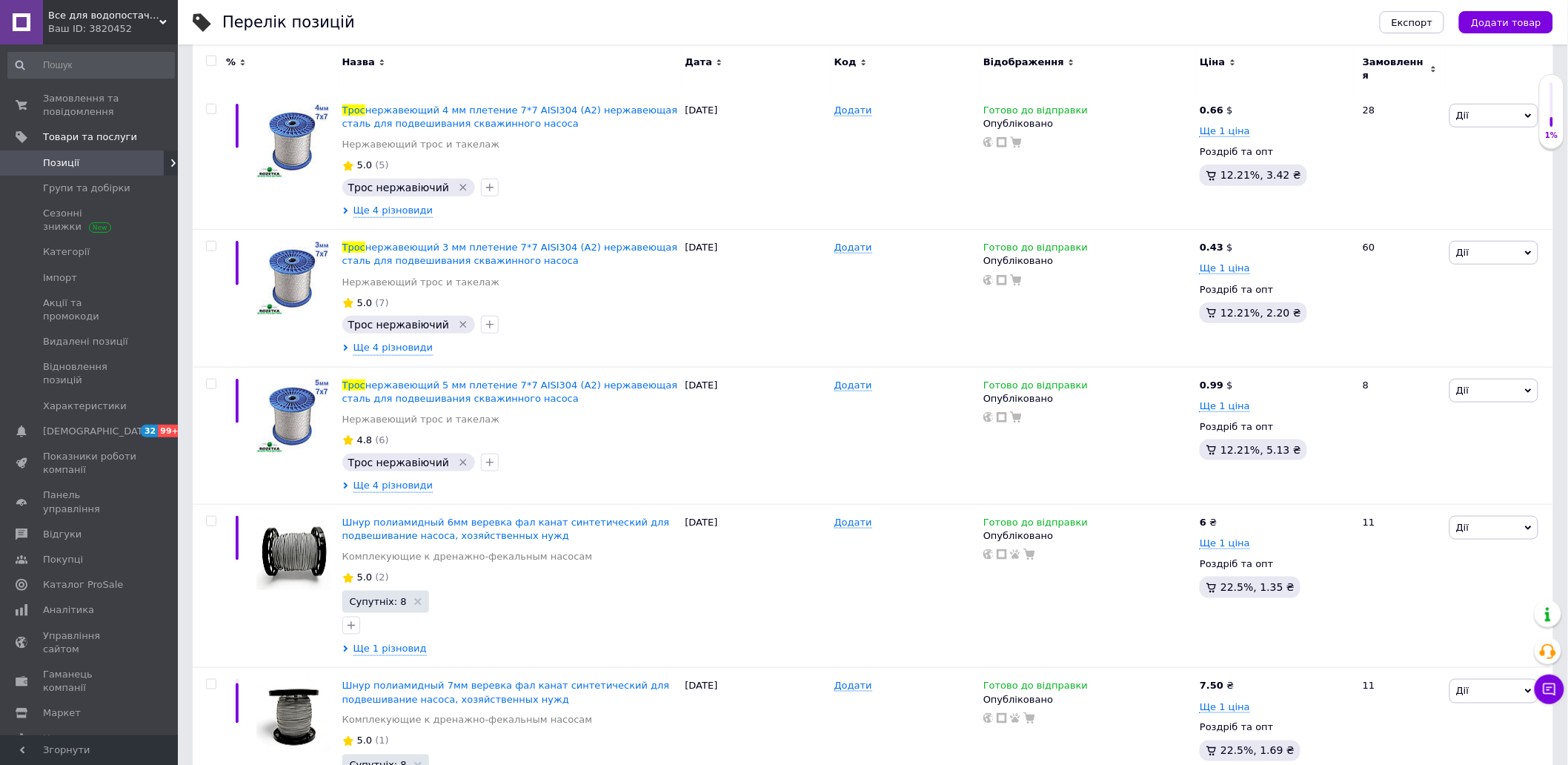
scroll to position [519, 0]
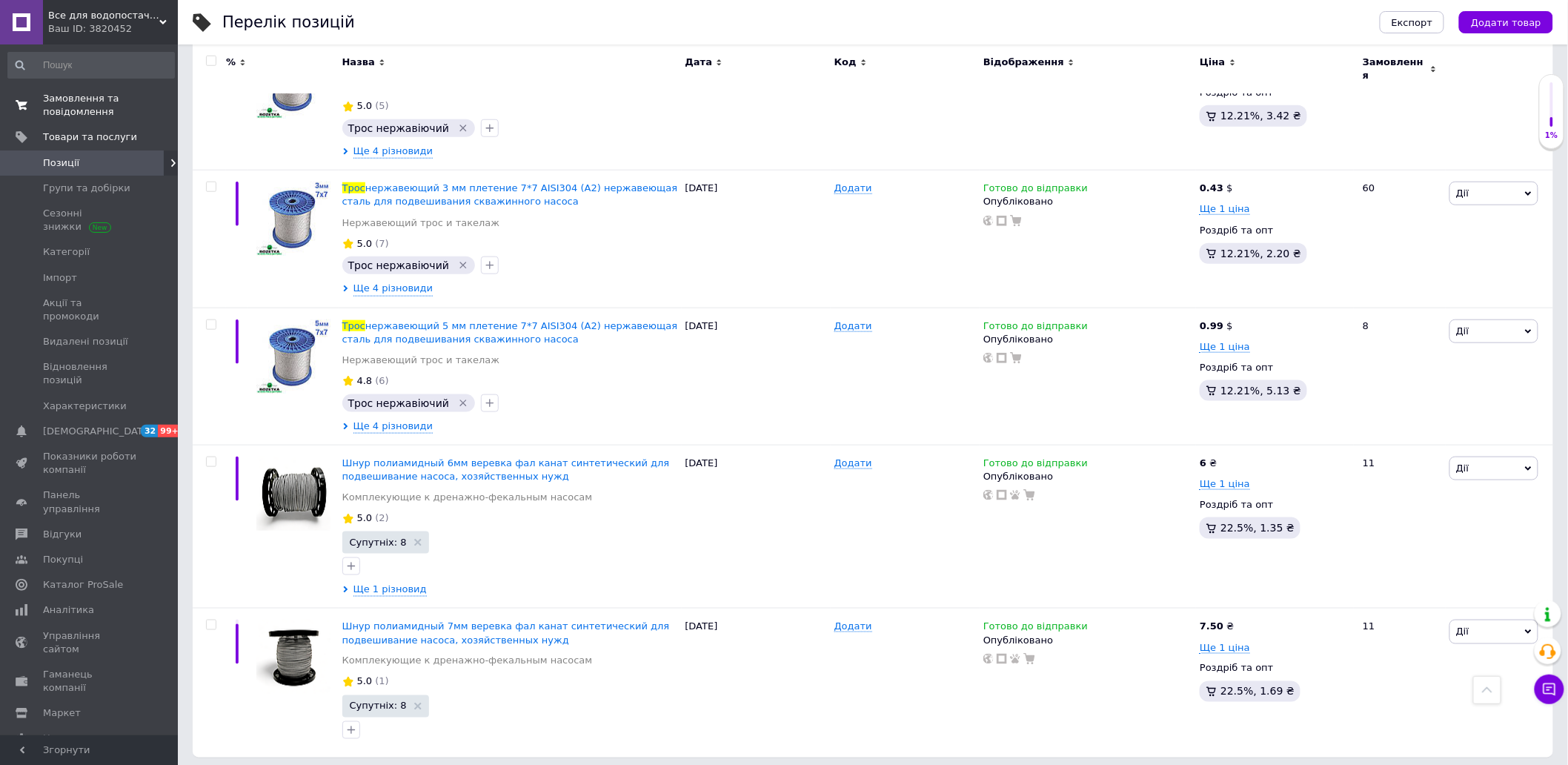
click at [92, 103] on span "Замовлення та повідомлення" at bounding box center [89, 105] width 94 height 26
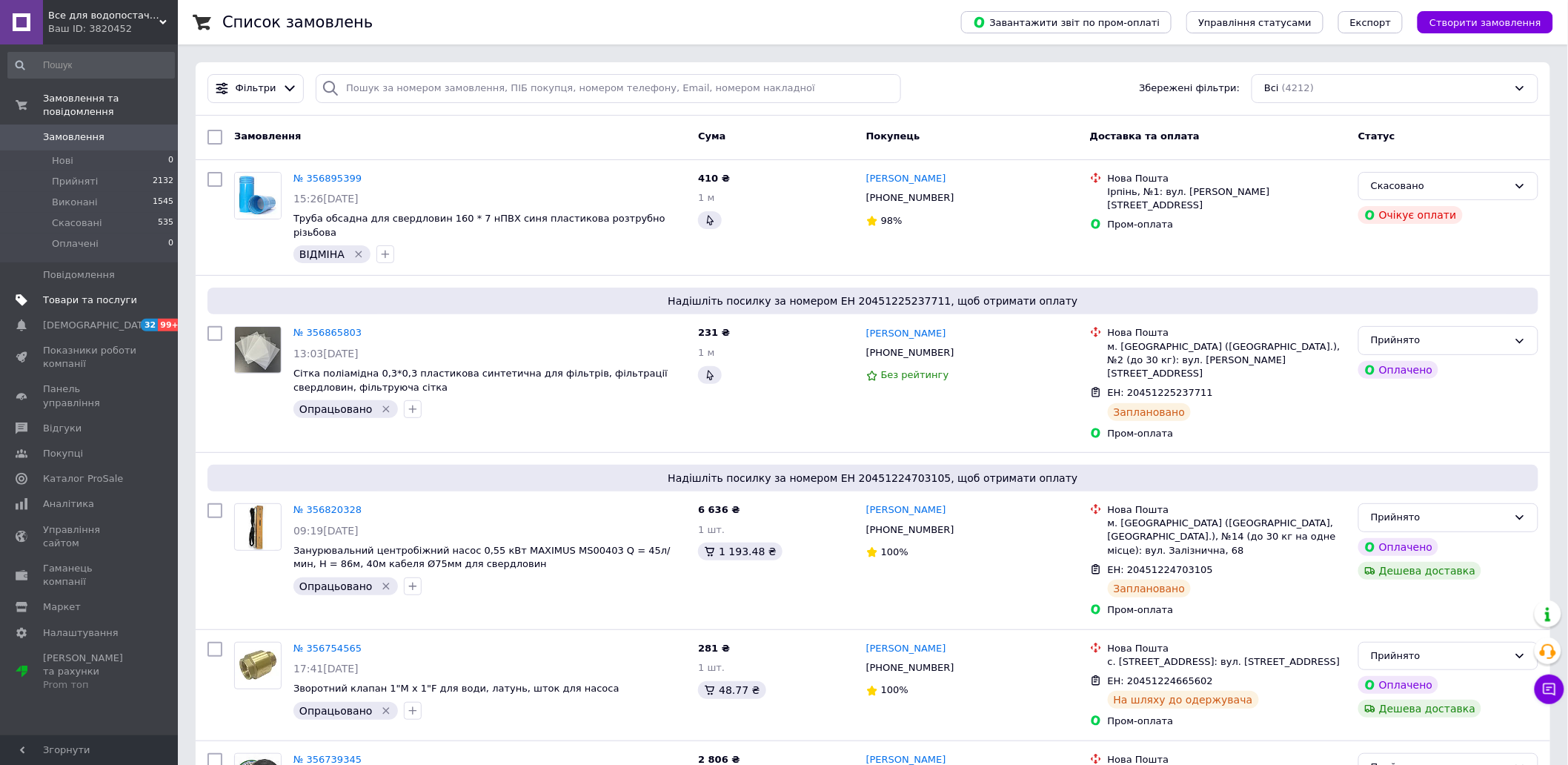
click at [84, 294] on span "Товари та послуги" at bounding box center [89, 300] width 94 height 13
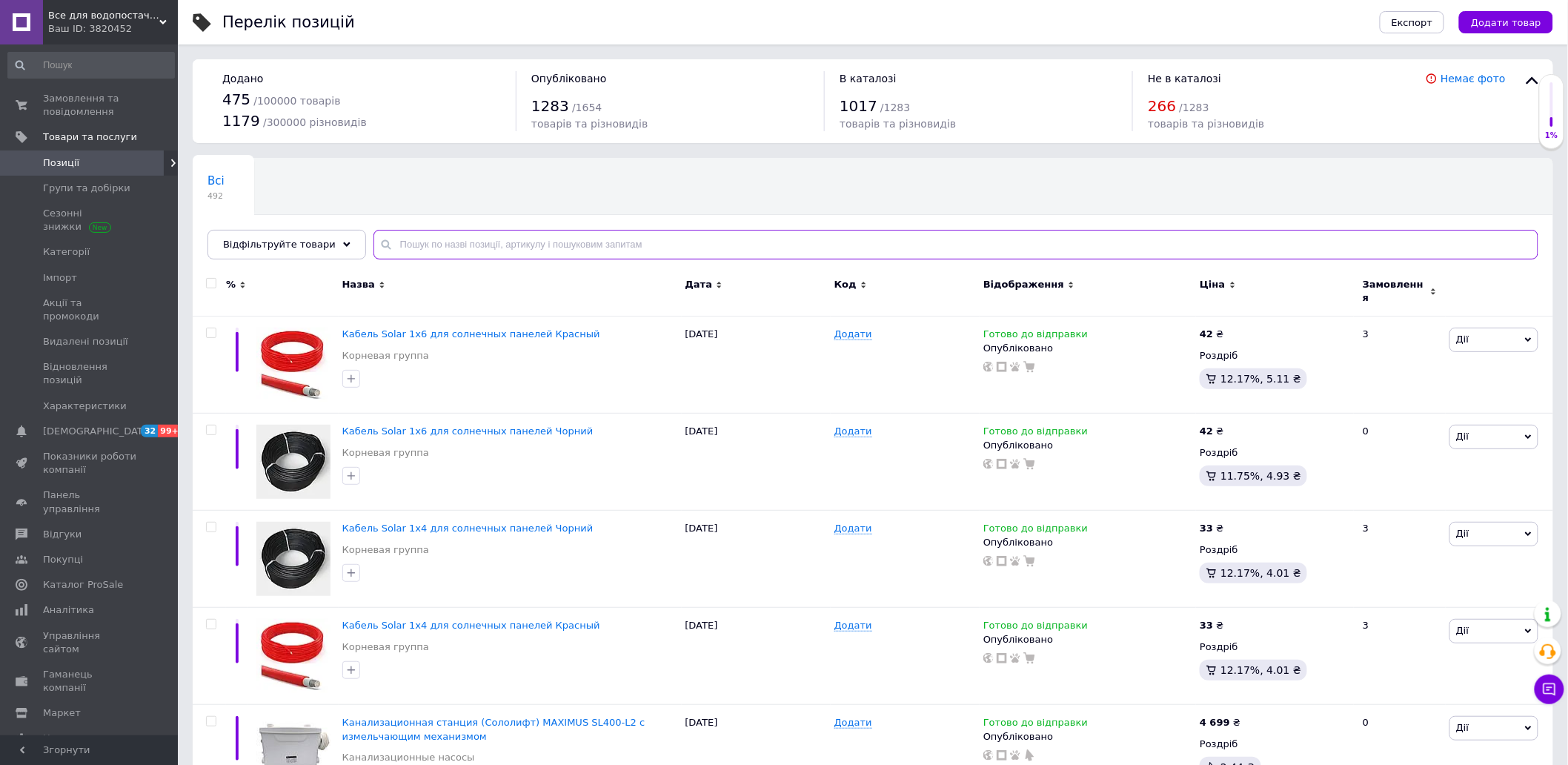
click at [436, 250] on input "text" at bounding box center [956, 245] width 1165 height 30
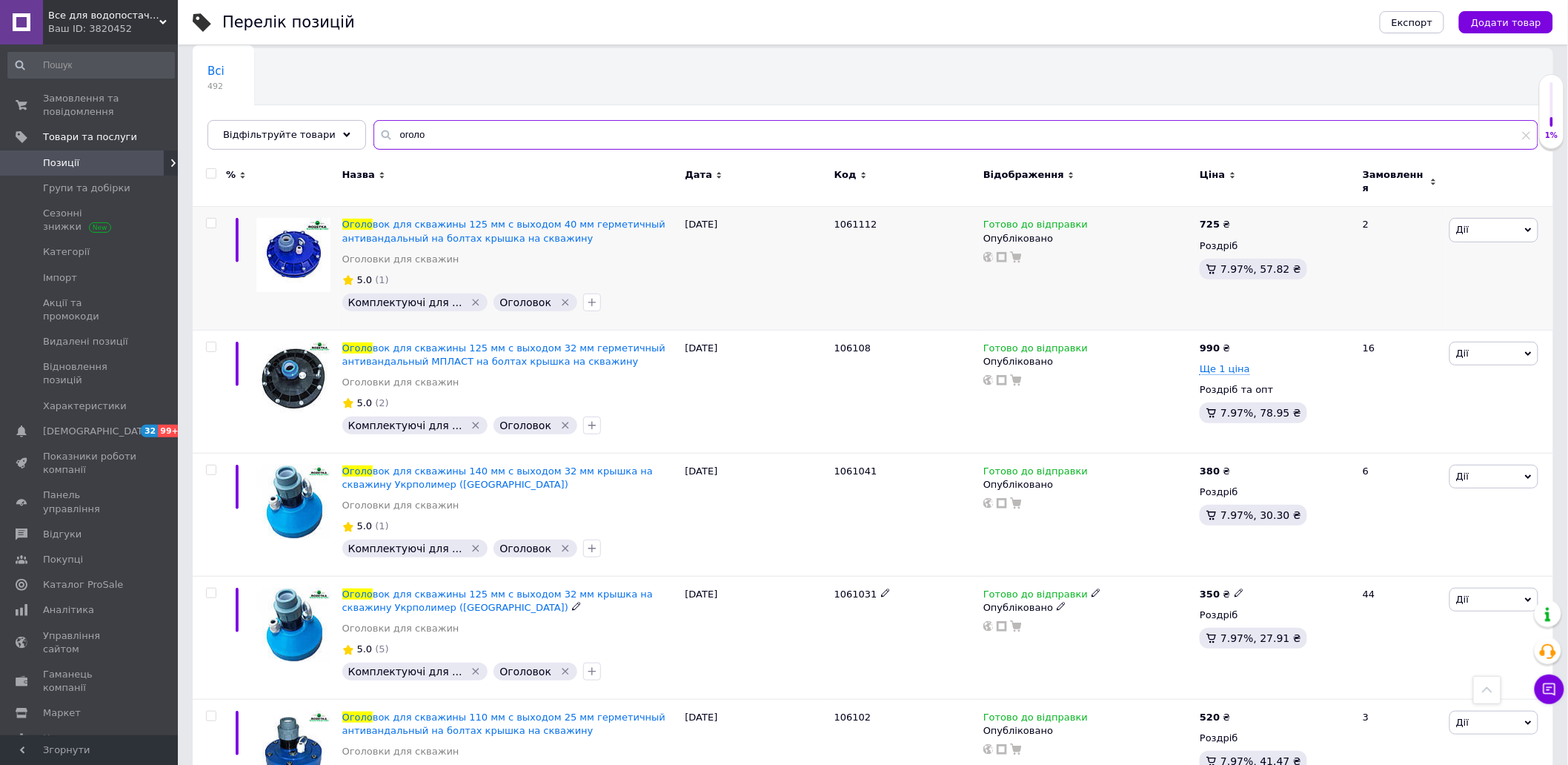
scroll to position [82, 0]
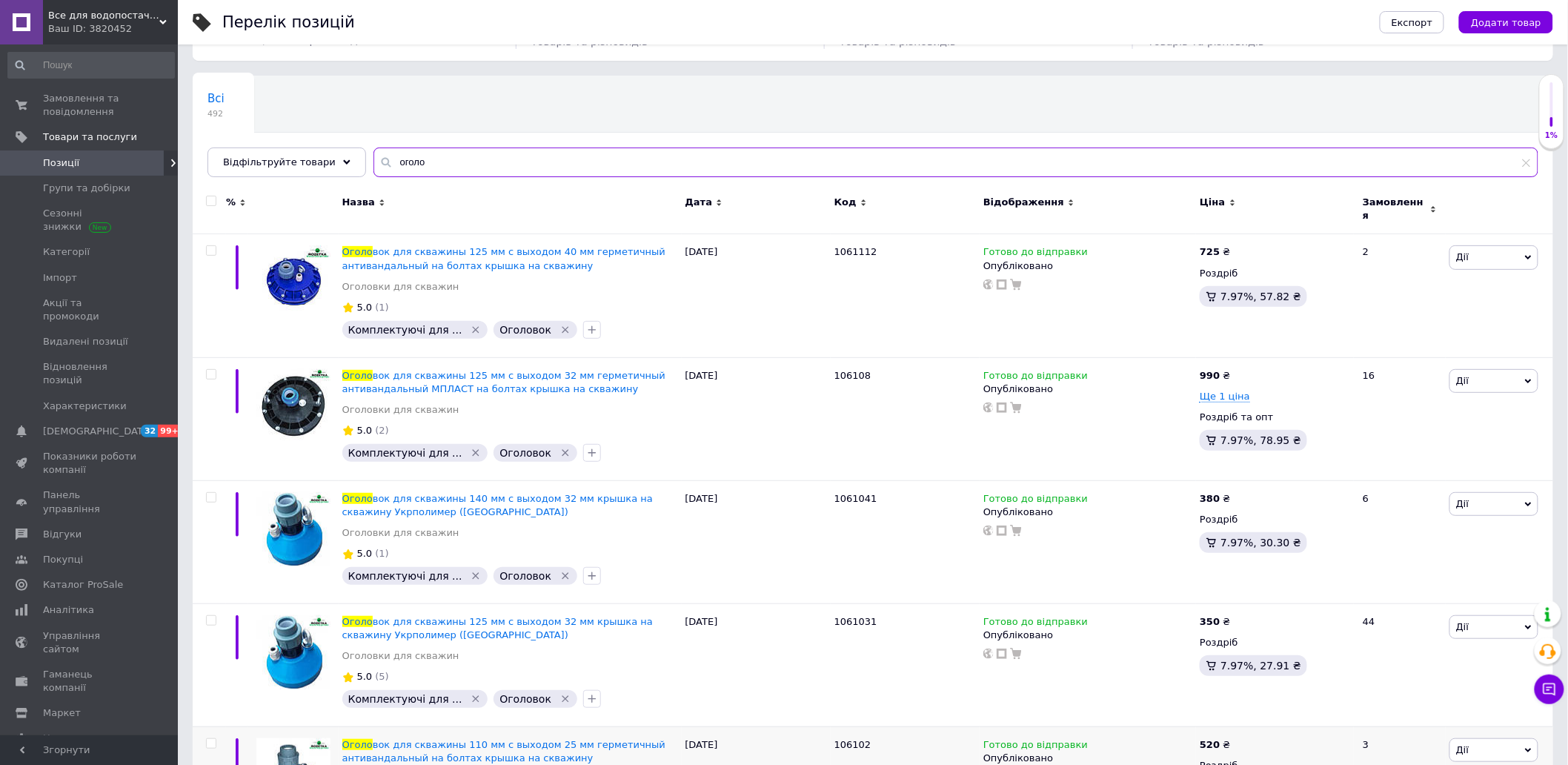
type input "оголо"
click at [89, 95] on span "Замовлення та повідомлення" at bounding box center [89, 105] width 94 height 26
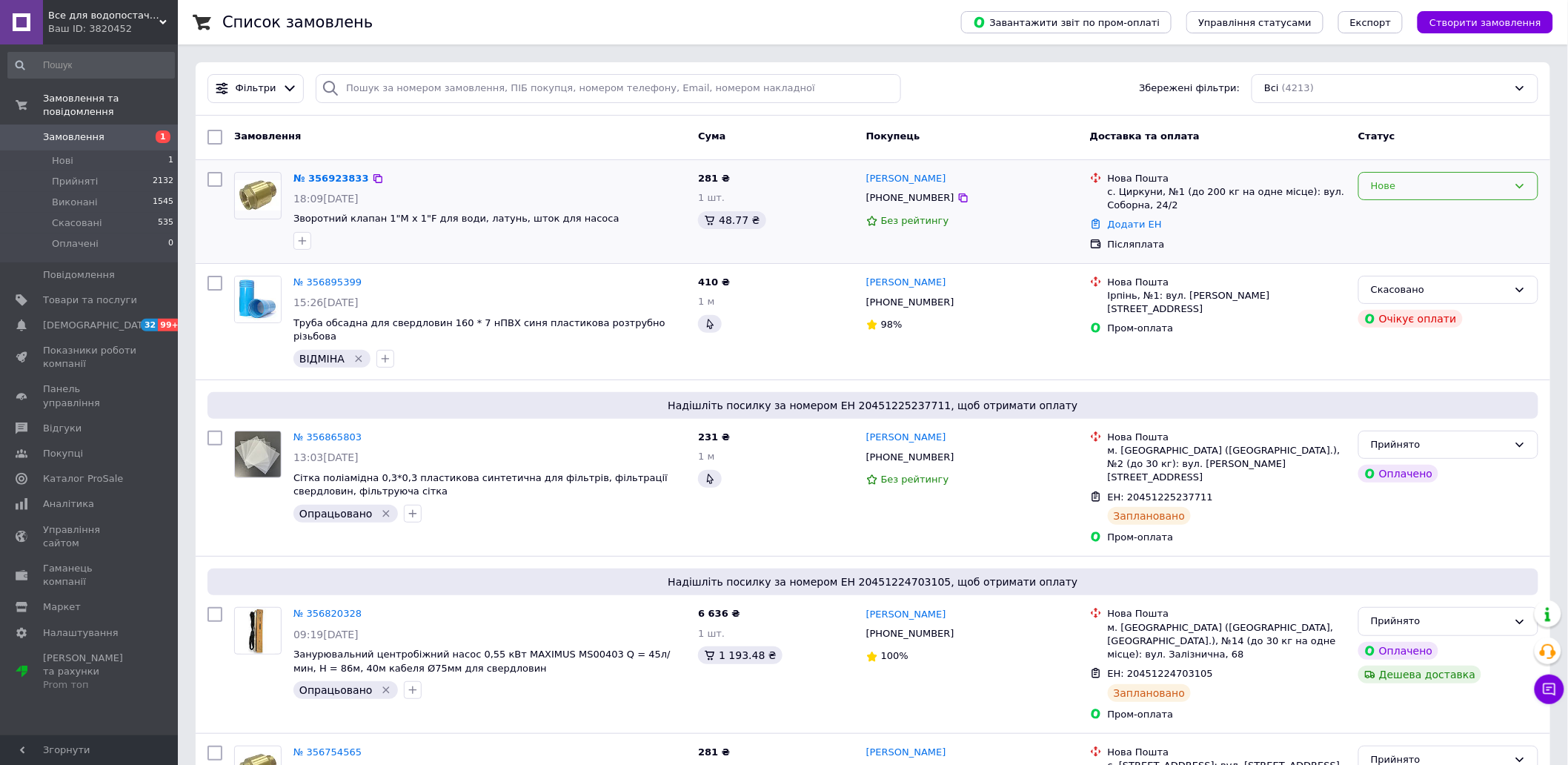
click at [1424, 188] on div "Нове" at bounding box center [1439, 187] width 137 height 16
click at [1430, 217] on li "Прийнято" at bounding box center [1448, 216] width 179 height 27
